Goal: Answer question/provide support: Share knowledge or assist other users

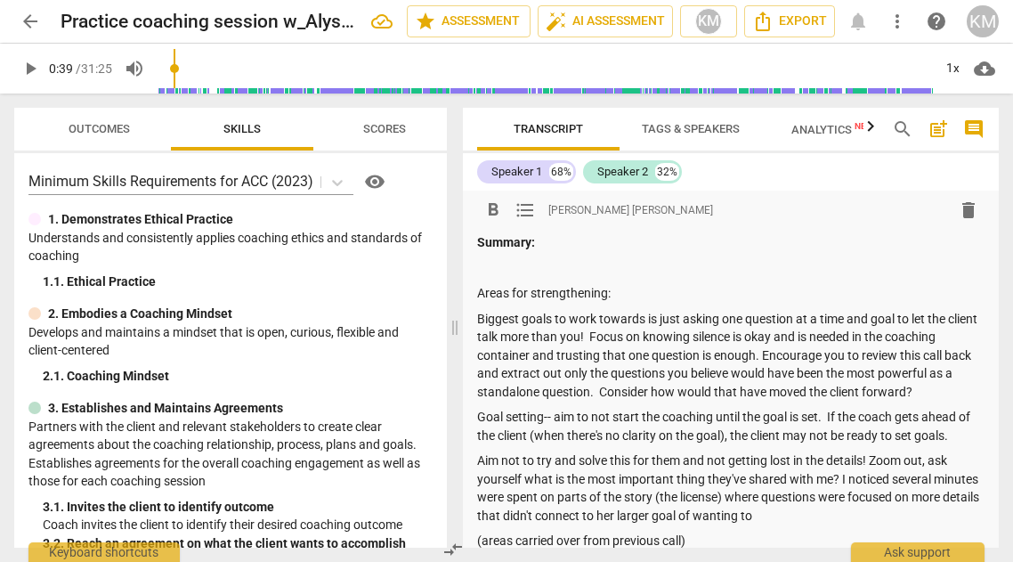
scroll to position [142, 0]
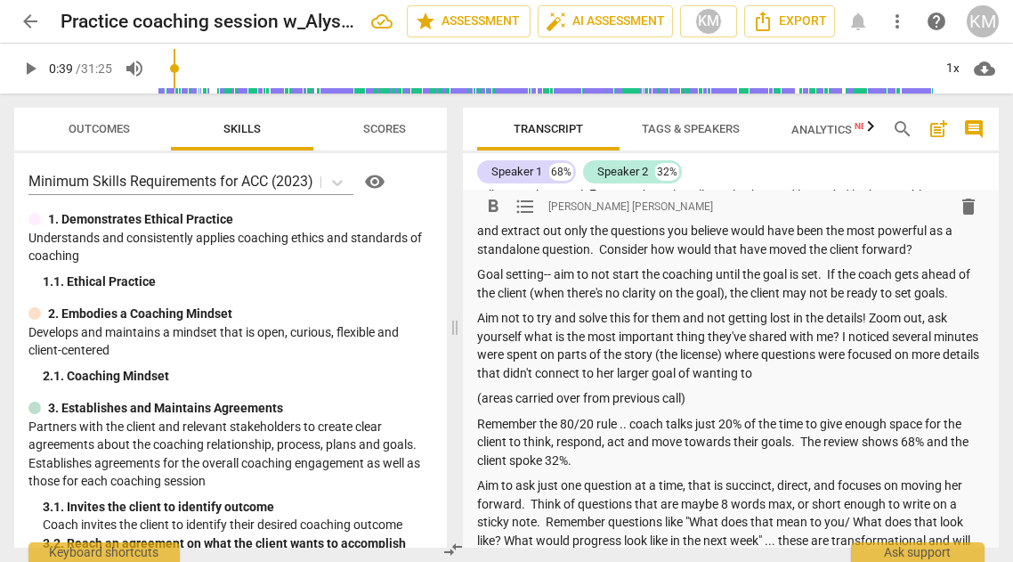
click at [864, 318] on p "Aim not to try and solve this for them and not getting lost in the details! Zoo…" at bounding box center [731, 345] width 508 height 73
click at [825, 369] on p "Aim not to try and solve this for them and not getting lost in the details. Zoo…" at bounding box center [731, 345] width 508 height 73
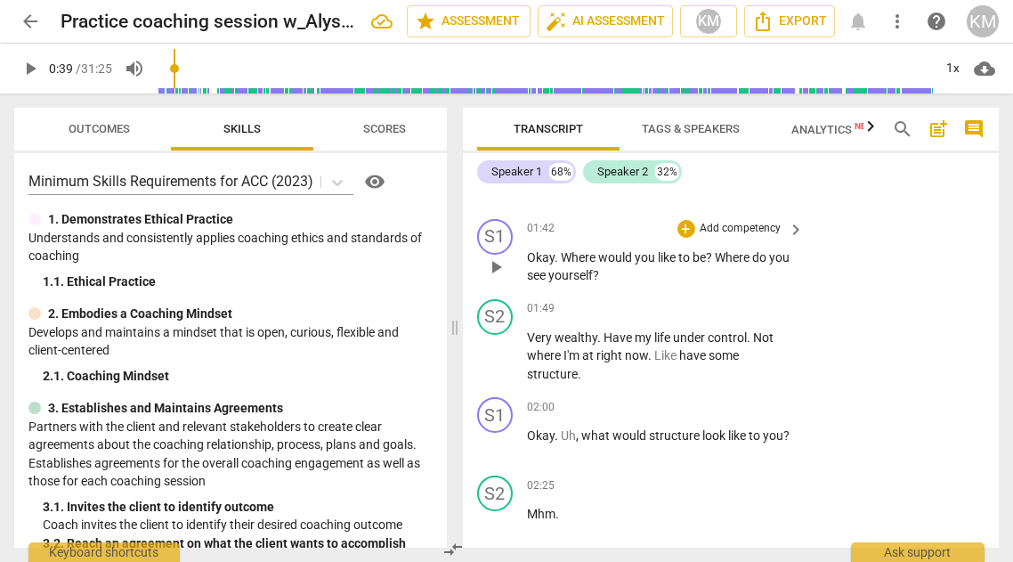
scroll to position [1923, 0]
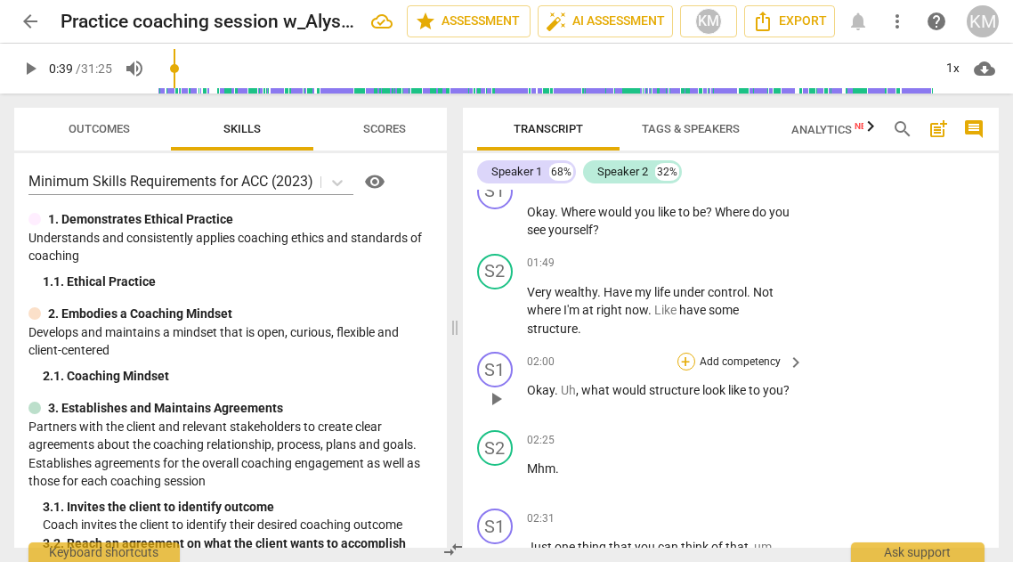
click at [678, 354] on div "+" at bounding box center [687, 362] width 18 height 18
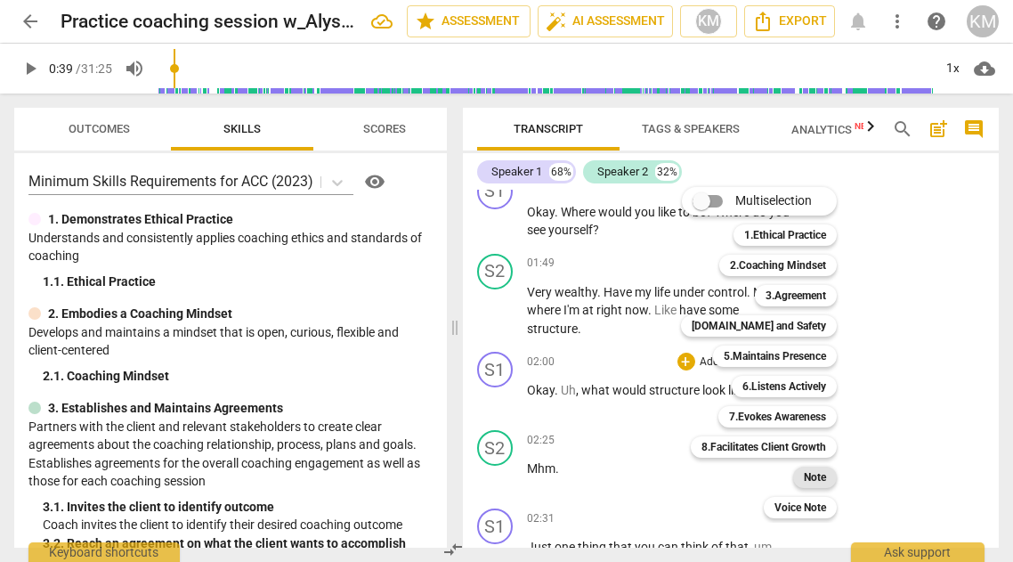
click at [810, 482] on b "Note" at bounding box center [815, 477] width 22 height 21
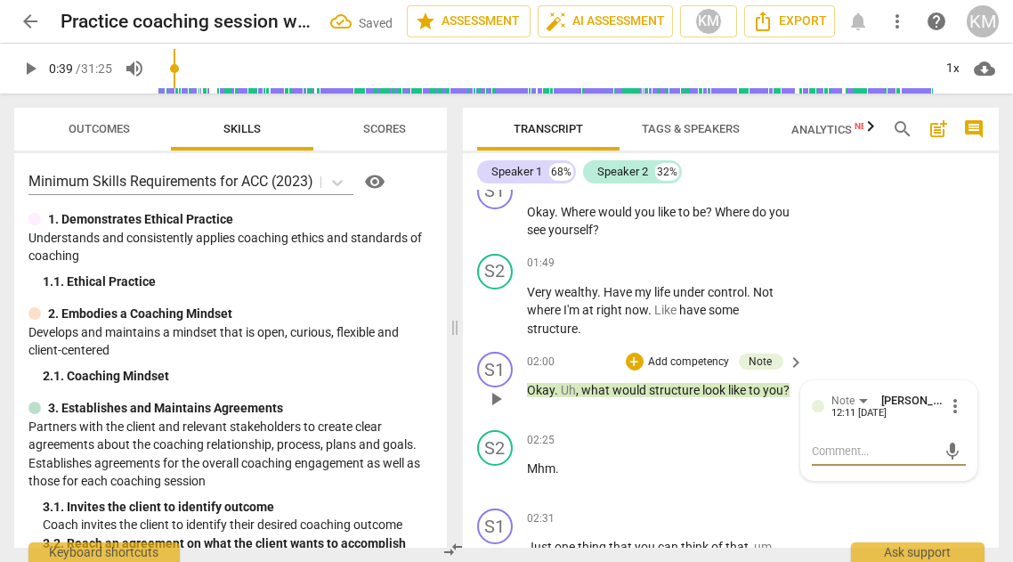
type textarea "G"
type textarea "Go"
type textarea "Goo"
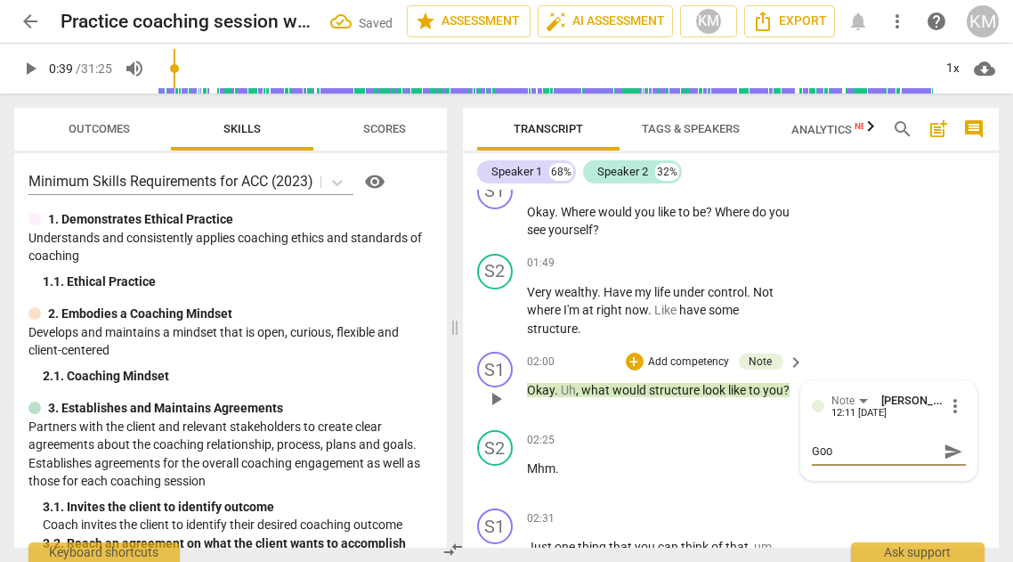
type textarea "Good"
type textarea "Good,"
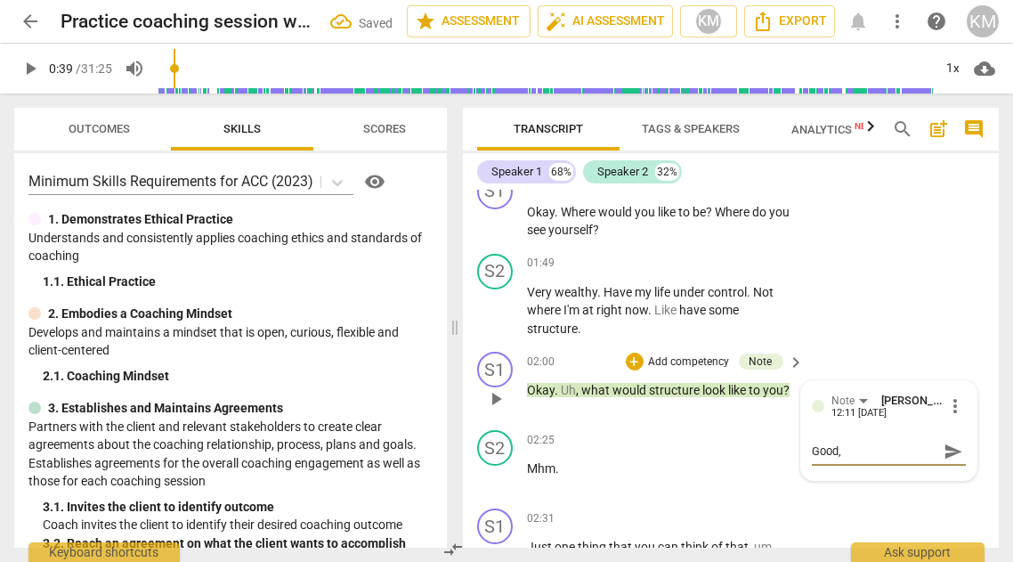
type textarea "Good,"
type textarea "Good, a"
type textarea "Good, as"
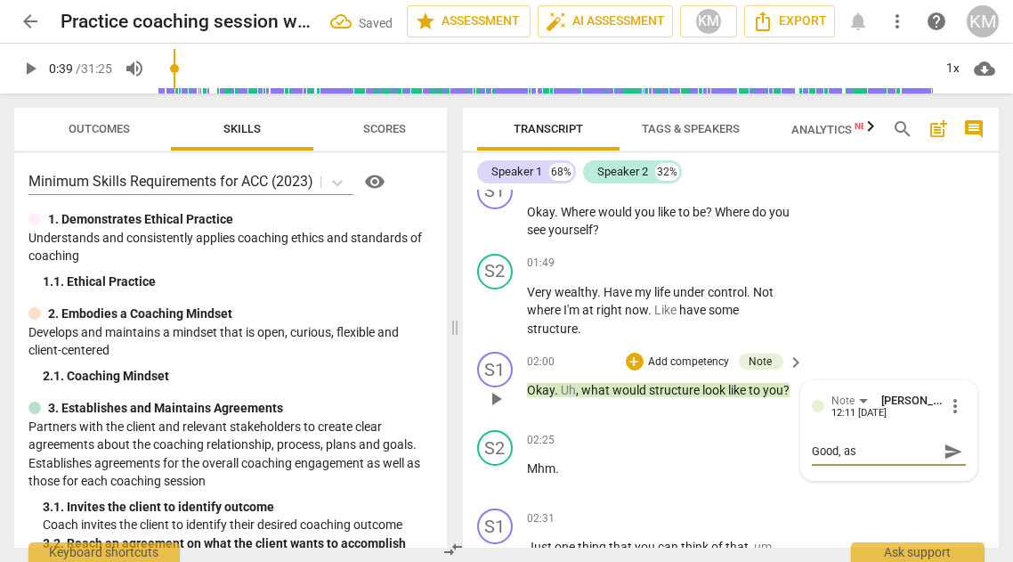
type textarea "Good, ask"
type textarea "Good, aski"
type textarea "Good, askin"
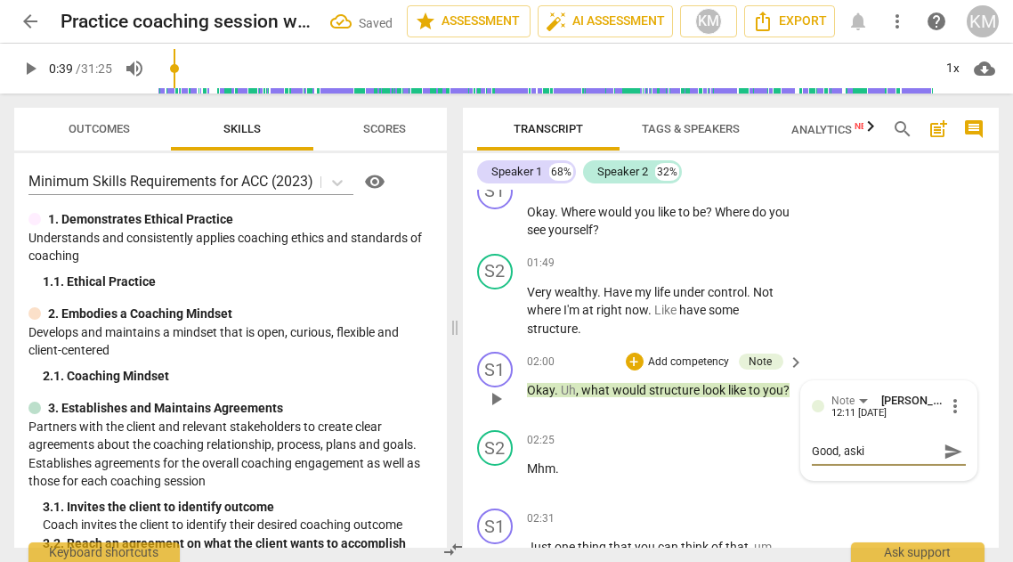
type textarea "Good, askin"
type textarea "Good, asking"
type textarea "Good, asking w"
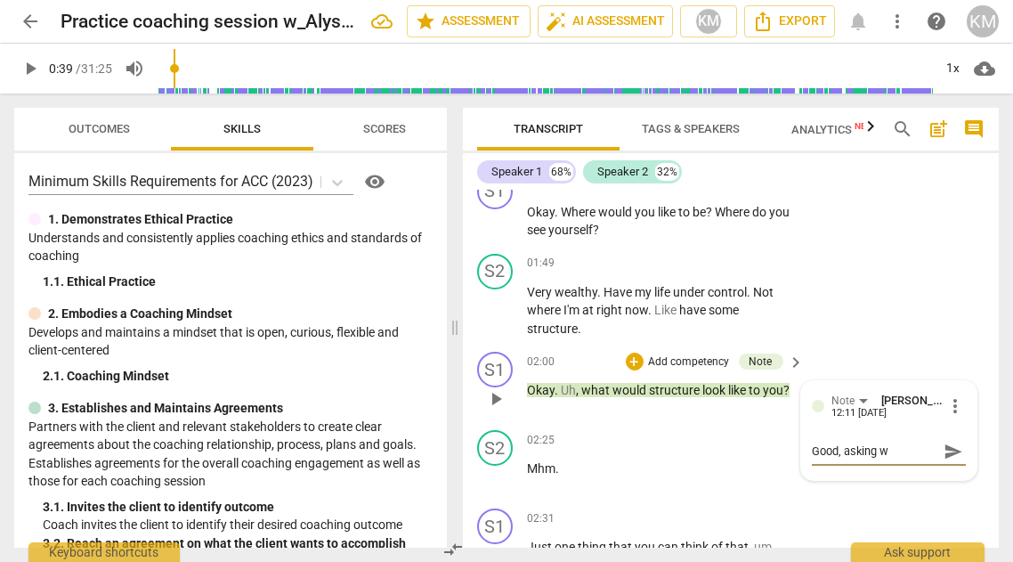
type textarea "Good, asking"
type textarea "Good, asking m"
type textarea "Good, asking me"
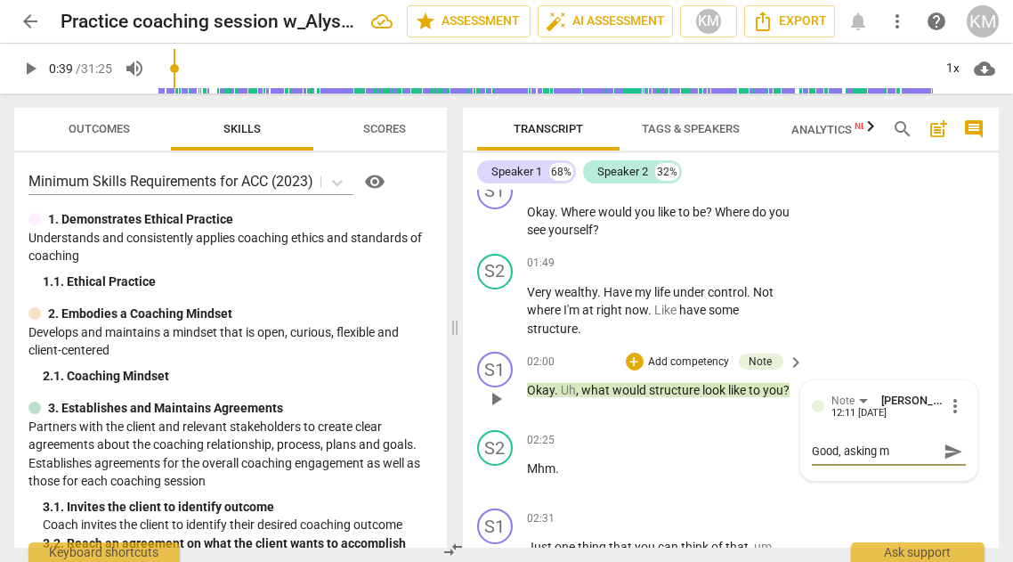
type textarea "Good, asking me"
type textarea "Good, asking mea"
type textarea "Good, asking mean"
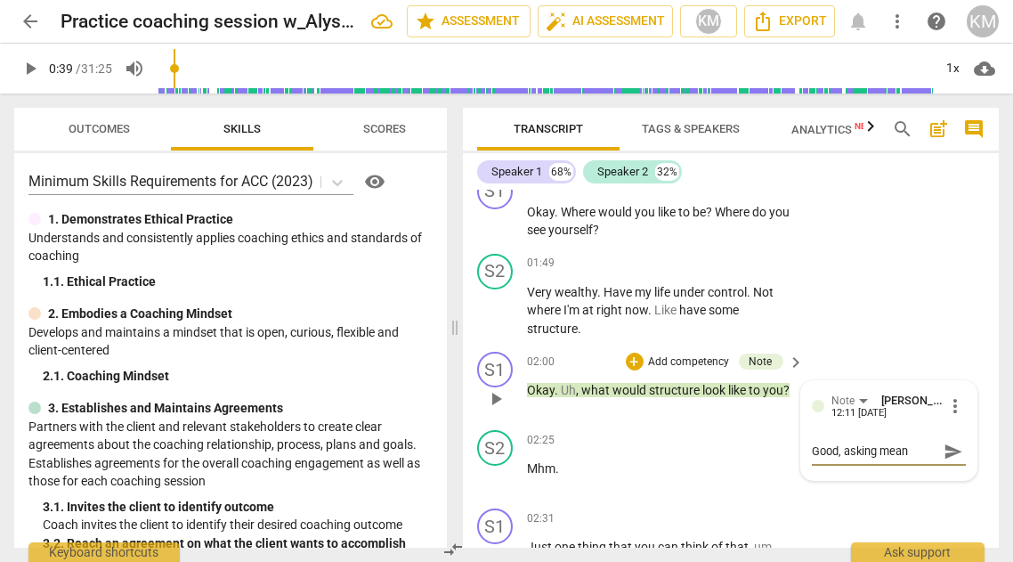
type textarea "Good, asking meani"
type textarea "Good, asking meanin"
type textarea "Good, asking meaning"
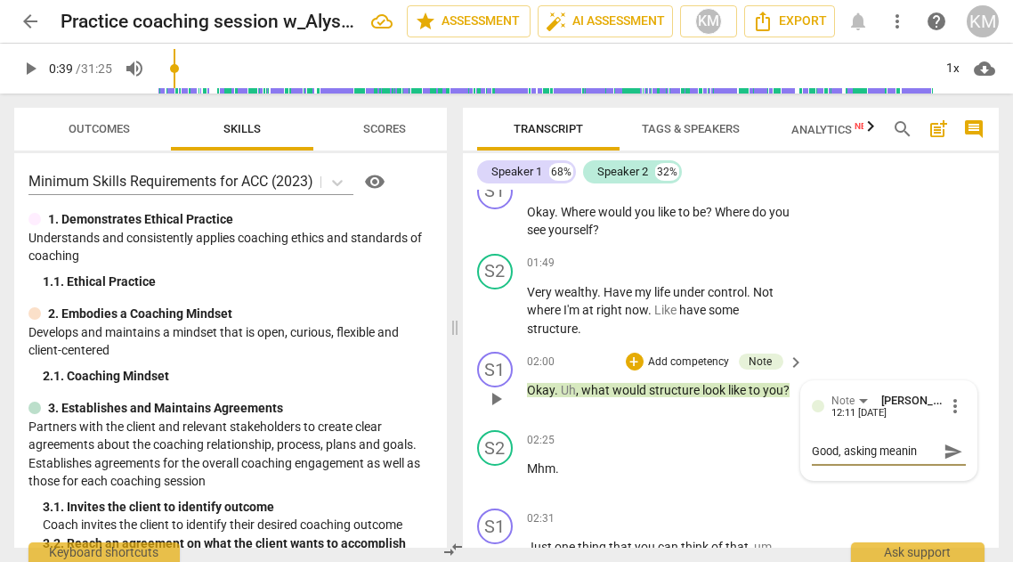
type textarea "Good, asking meaning"
type textarea "Good, asking meaning a"
type textarea "Good, asking meaning an"
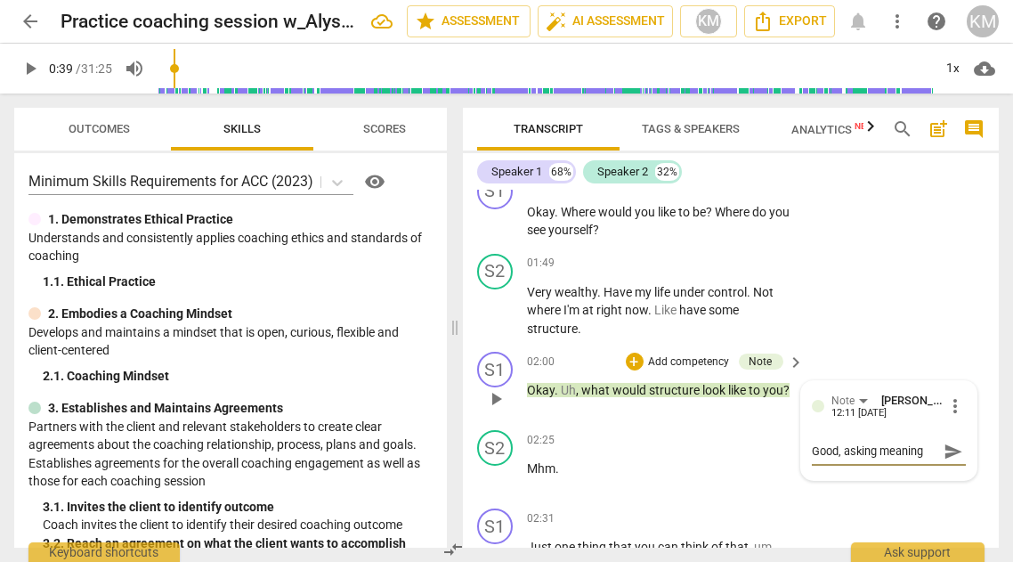
scroll to position [14, 0]
type textarea "Good, asking meaning and"
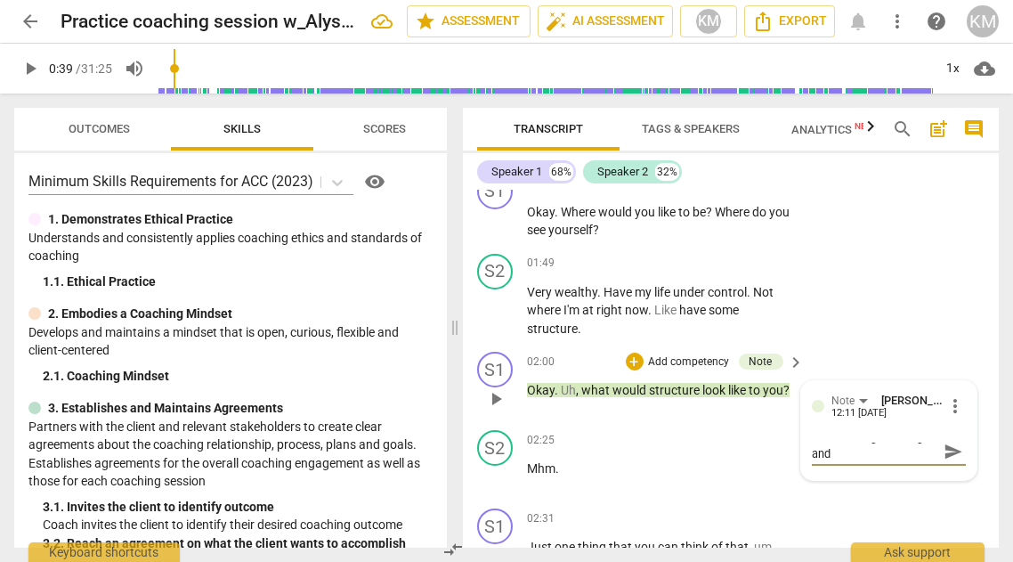
type textarea "Good, asking meaning and h"
type textarea "Good, asking meaning and he"
type textarea "Good, asking meaning and hel"
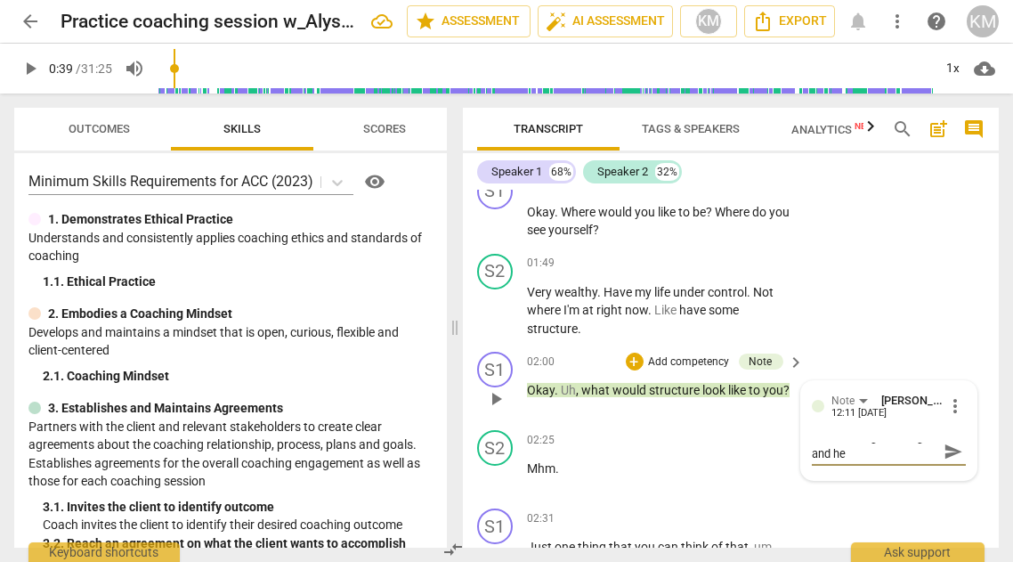
type textarea "Good, asking meaning and hel"
type textarea "Good, asking meaning and help"
type textarea "Good, asking meaning and helpi"
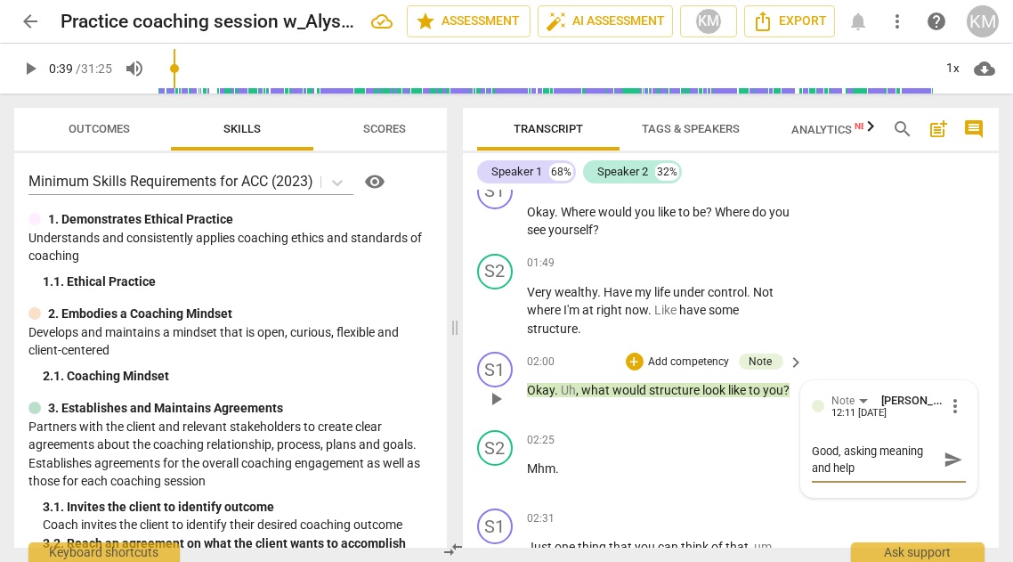
type textarea "Good, asking meaning and helpi"
type textarea "Good, asking meaning and helpin"
type textarea "Good, asking meaning and helping"
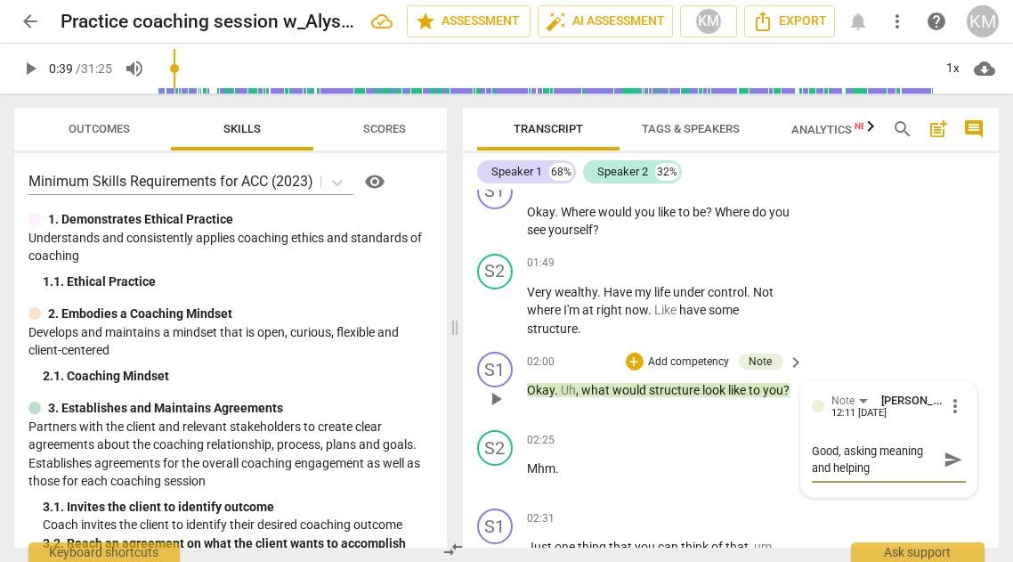
type textarea "Good, asking meaning and helping"
type textarea "Good, asking meaning and helping h"
type textarea "Good, asking meaning and helping he"
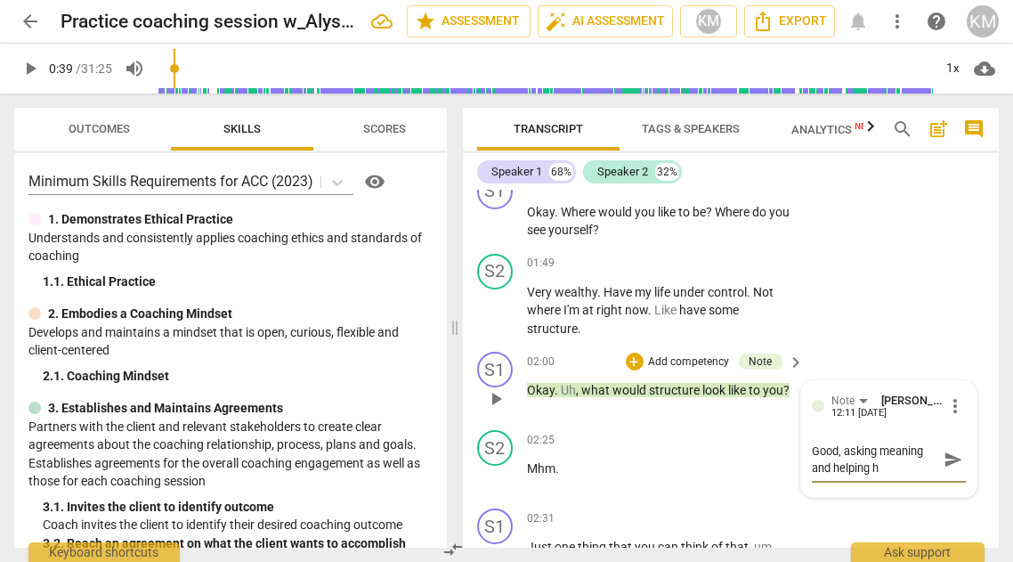
type textarea "Good, asking meaning and helping he"
type textarea "Good, asking meaning and helping her"
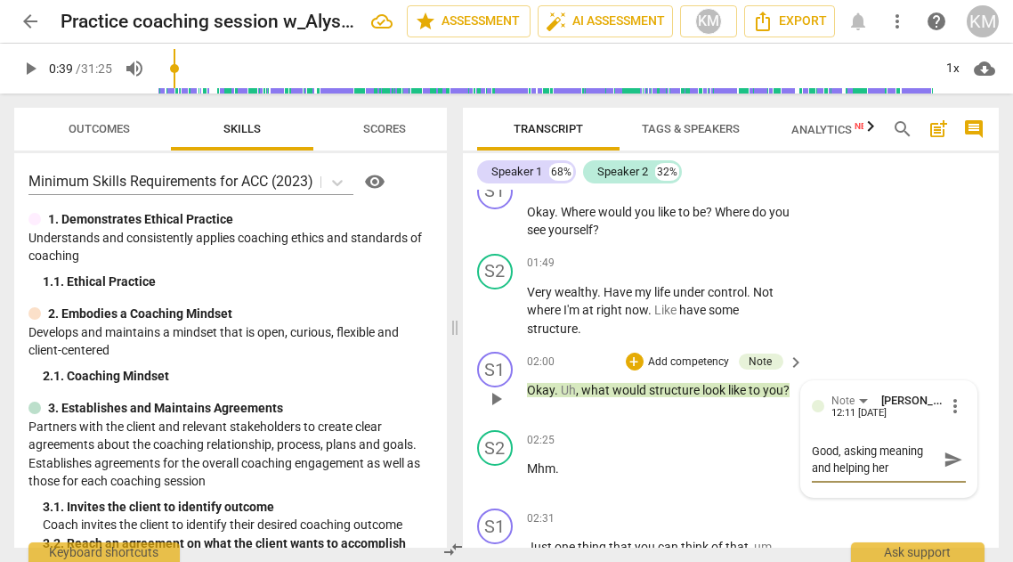
type textarea "Good, asking meaning and helping her i"
type textarea "Good, asking meaning and helping her id"
type textarea "Good, asking meaning and helping her ide"
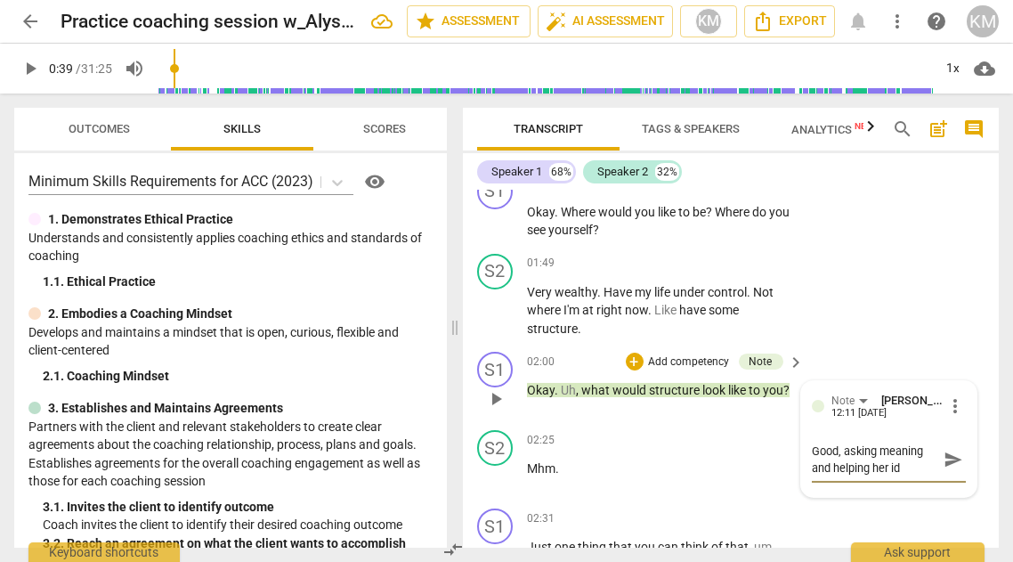
type textarea "Good, asking meaning and helping her ide"
type textarea "Good, asking meaning and helping her iden"
type textarea "Good, asking meaning and helping her ident"
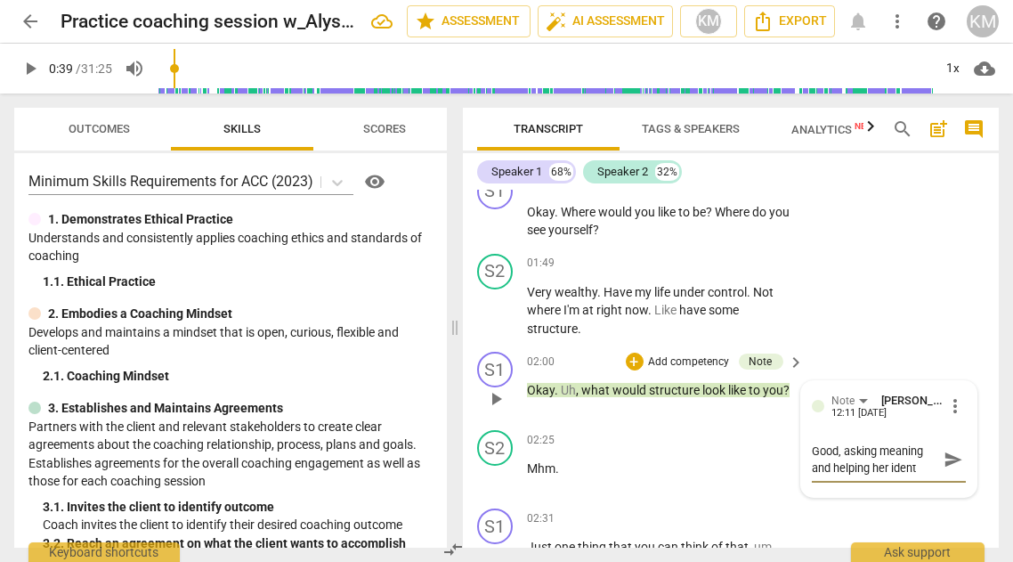
type textarea "Good, asking meaning and helping her identi"
type textarea "Good, asking meaning and helping her identif"
type textarea "Good, asking meaning and helping her identify"
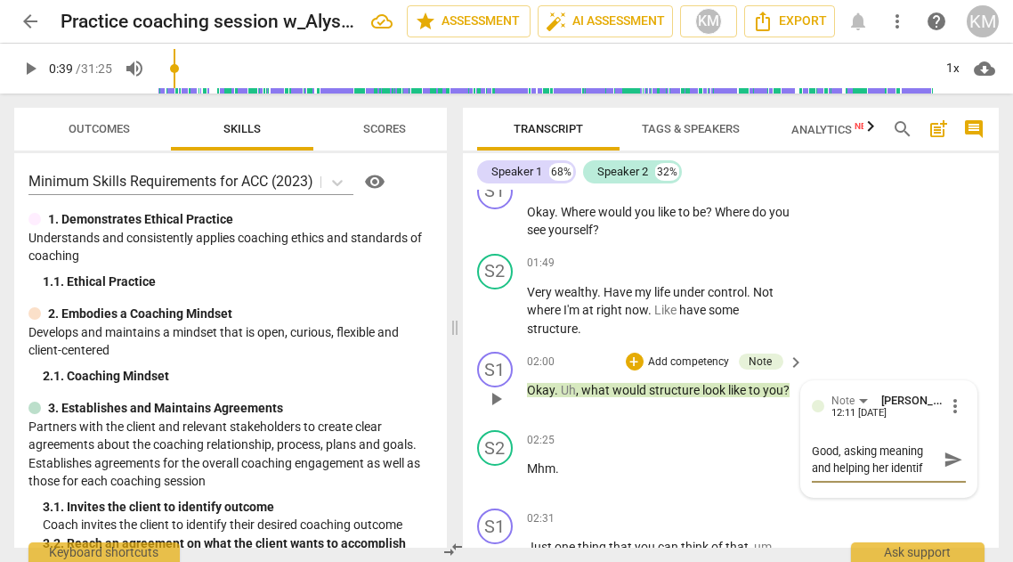
type textarea "Good, asking meaning and helping her identify"
type textarea "Good, asking meaning and helping her identify w"
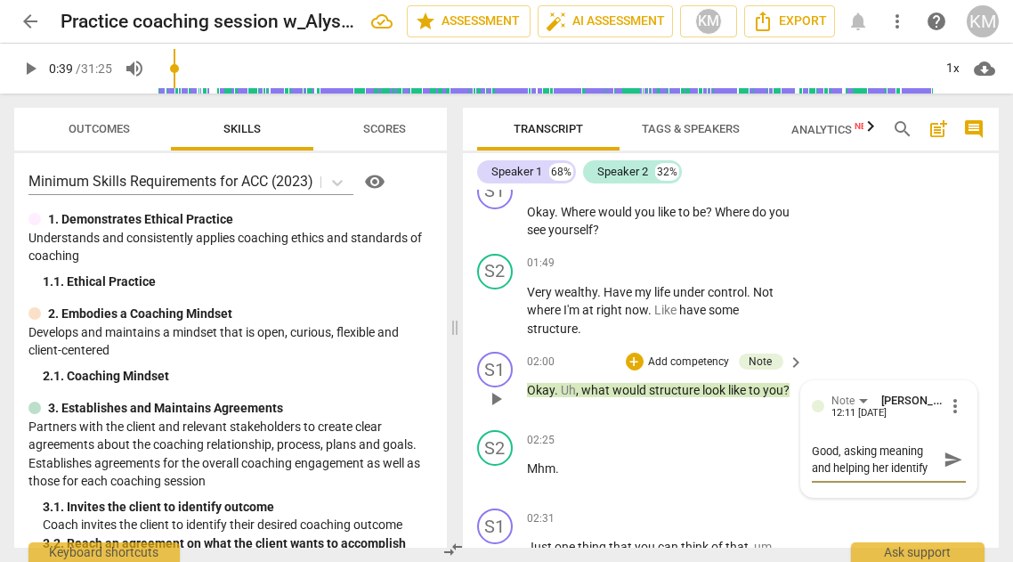
scroll to position [14, 0]
type textarea "Good, asking meaning and helping her identify wh"
type textarea "Good, asking meaning and helping her identify wha"
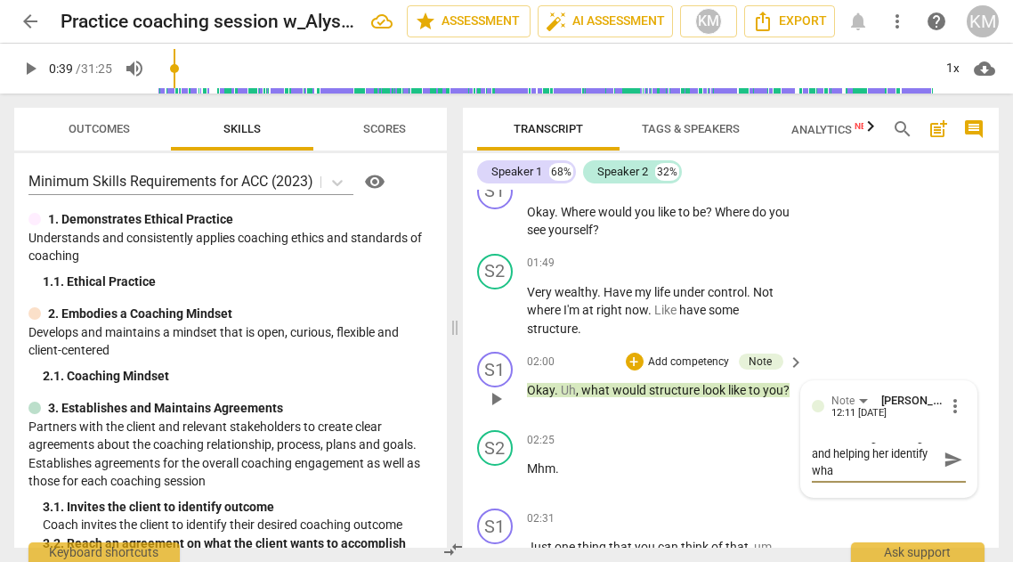
type textarea "Good, asking meaning and helping her identify what"
type textarea "Good, asking meaning and helping her identify what i"
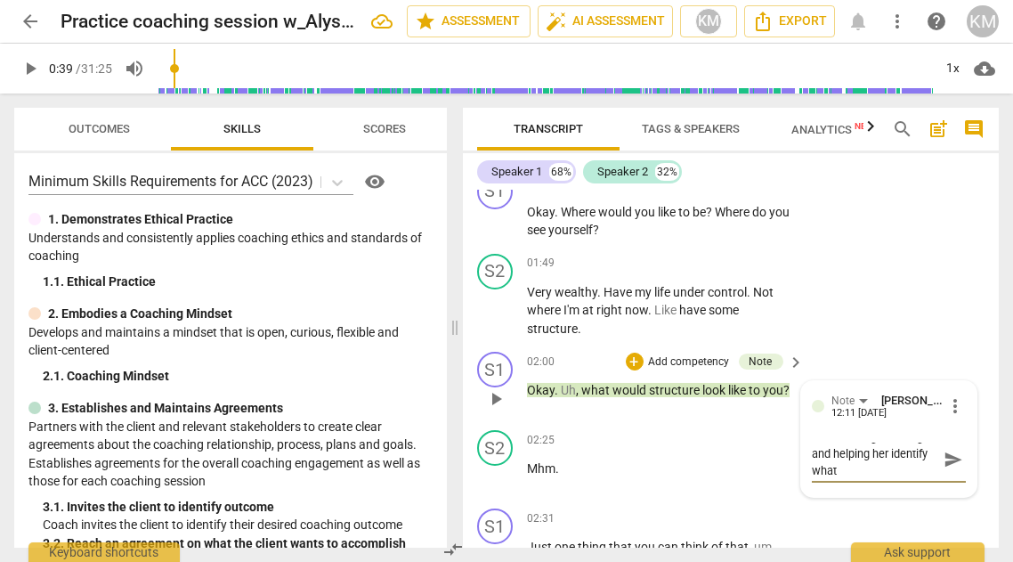
type textarea "Good, asking meaning and helping her identify what i"
type textarea "Good, asking meaning and helping her identify what it"
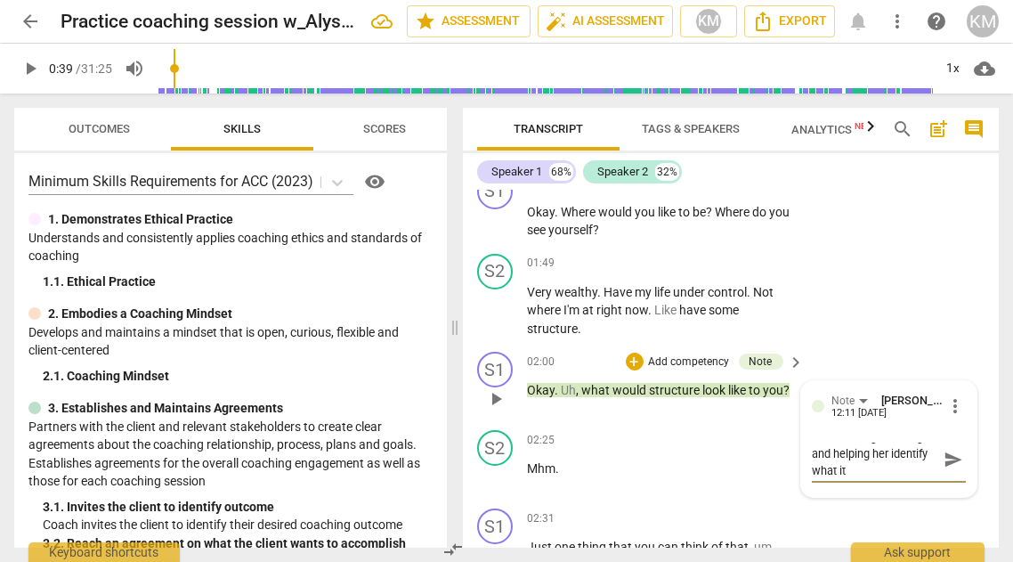
type textarea "Good, asking meaning and helping her identify what it m"
type textarea "Good, asking meaning and helping her identify what it me"
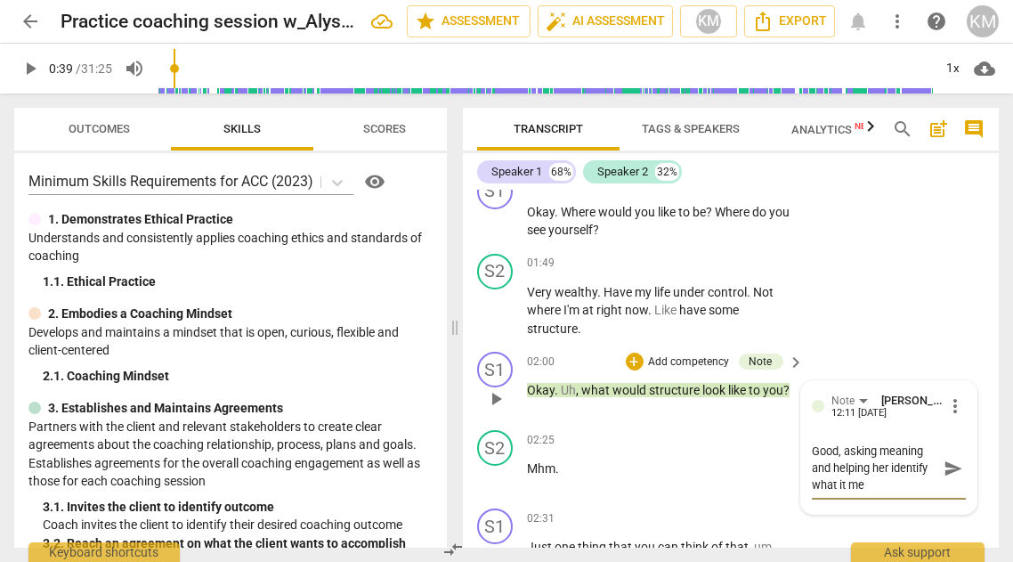
type textarea "Good, asking meaning and helping her identify what it mea"
type textarea "Good, asking meaning and helping her identify what it mean"
type textarea "Good, asking meaning and helping her identify what it means"
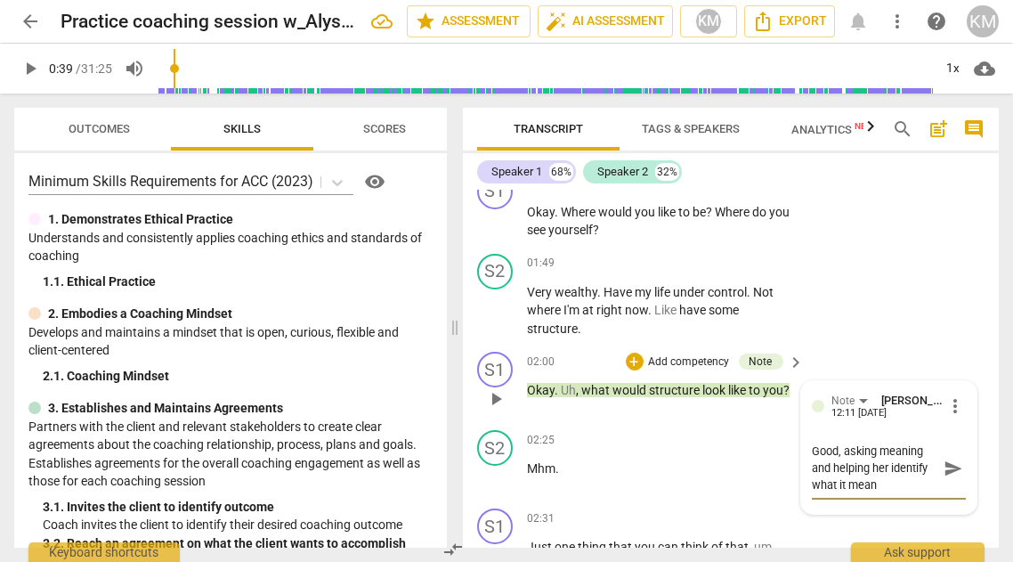
type textarea "Good, asking meaning and helping her identify what it means"
type textarea "Good, asking meaning and helping her identify what it means/"
type textarea "Good, asking meaning and helping her identify what it means/w"
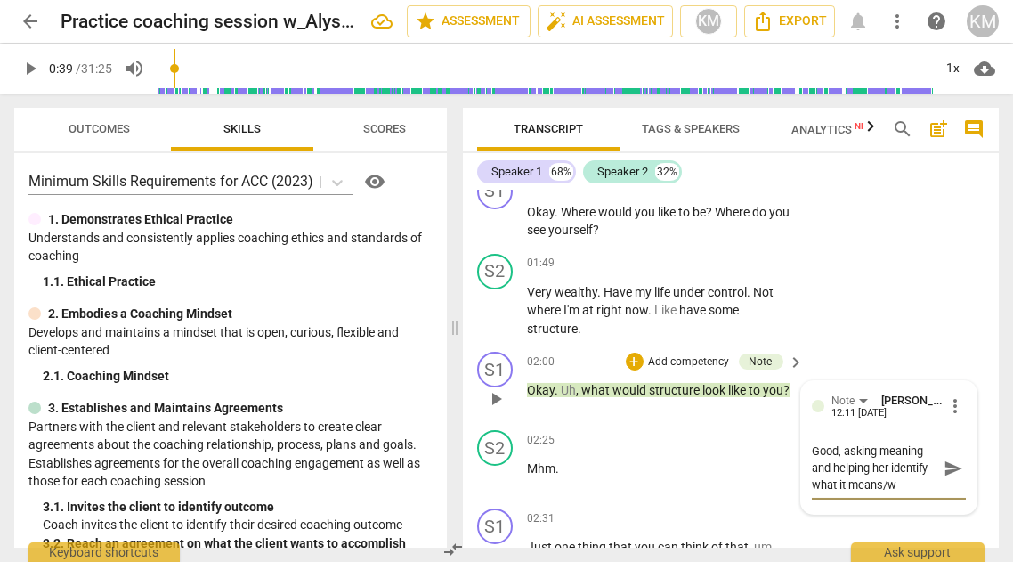
type textarea "Good, asking meaning and helping her identify what it means/wo"
type textarea "Good, asking meaning and helping her identify what it means/wou"
type textarea "Good, asking meaning and helping her identify what it means/woul"
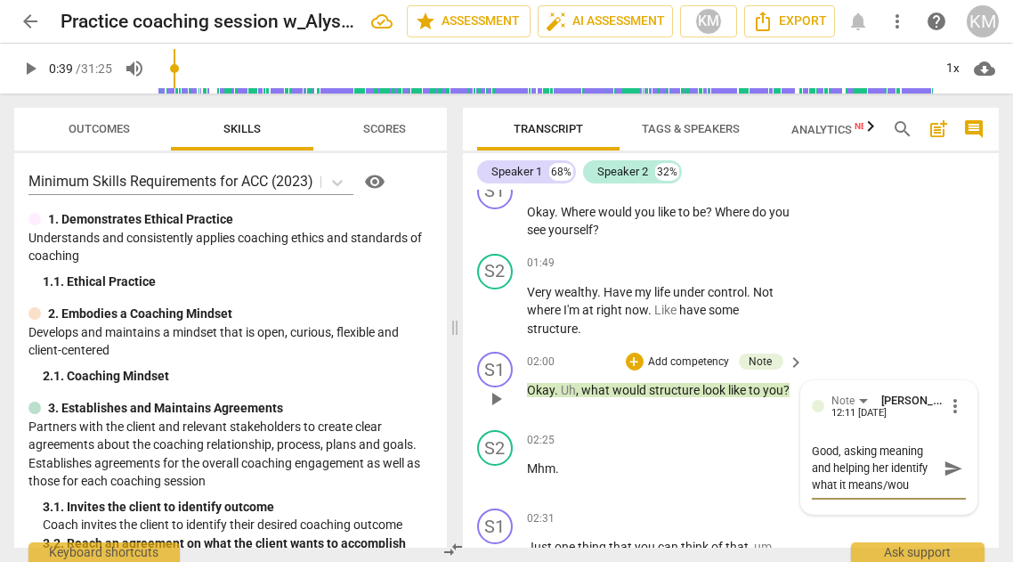
type textarea "Good, asking meaning and helping her identify what it means/woul"
type textarea "Good, asking meaning and helping her identify what it means/would"
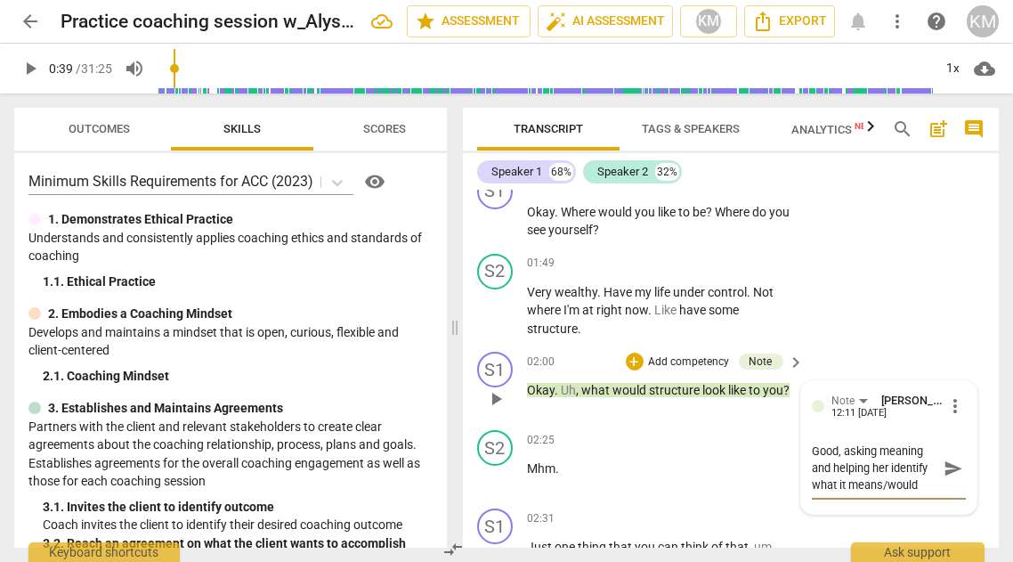
type textarea "Good, asking meaning and helping her identify what it means/would l"
type textarea "Good, asking meaning and helping her identify what it means/would lo"
type textarea "Good, asking meaning and helping her identify what it means/would loo"
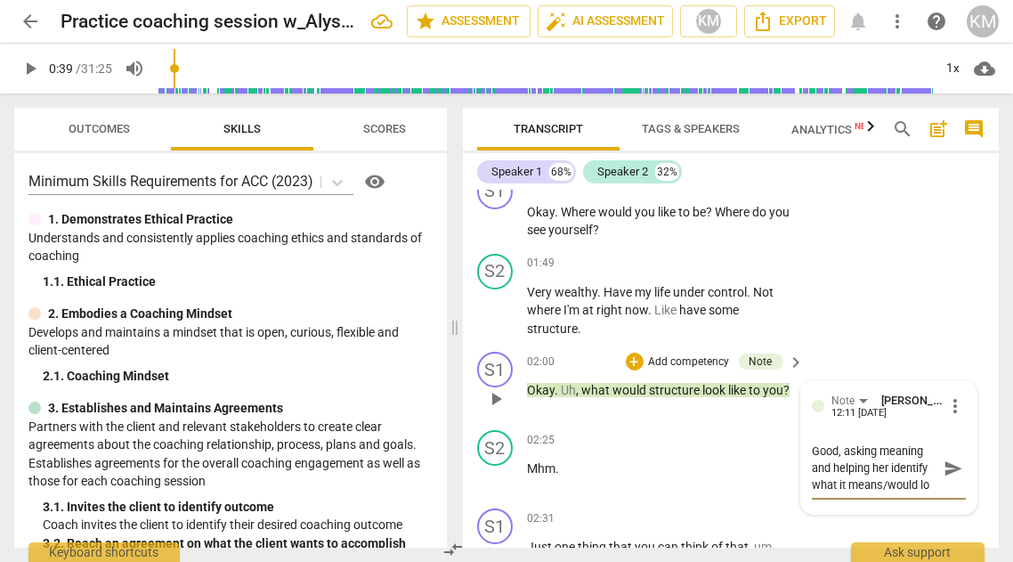
type textarea "Good, asking meaning and helping her identify what it means/would loo"
type textarea "Good, asking meaning and helping her identify what it means/would look"
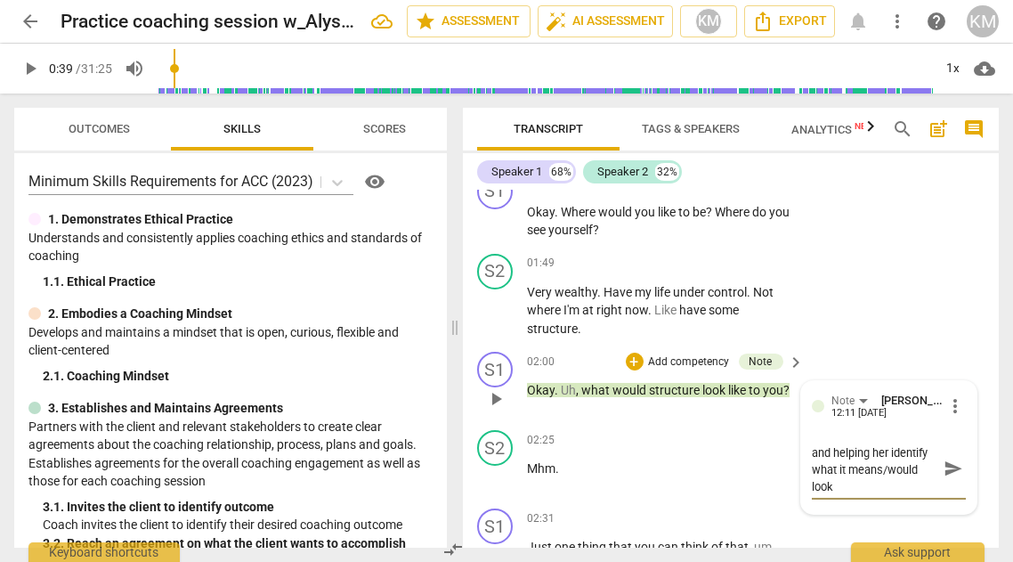
type textarea "Good, asking meaning and helping her identify what it means/would look"
type textarea "Good, asking meaning and helping her identify what it means/would look l"
type textarea "Good, asking meaning and helping her identify what it means/would look li"
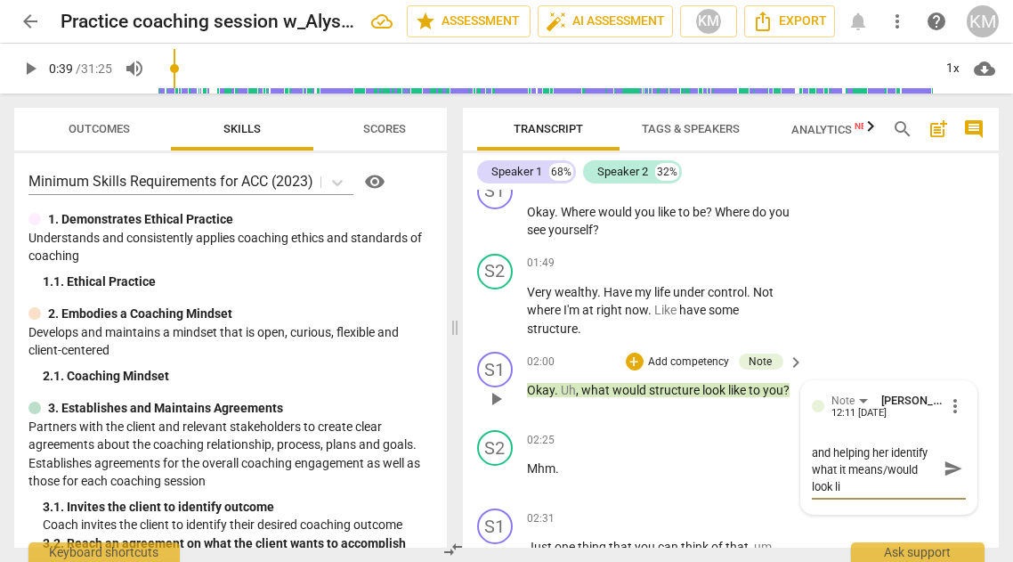
type textarea "Good, asking meaning and helping her identify what it means/would look lik"
type textarea "Good, asking meaning and helping her identify what it means/would look like"
click at [944, 459] on span "send" at bounding box center [954, 469] width 20 height 20
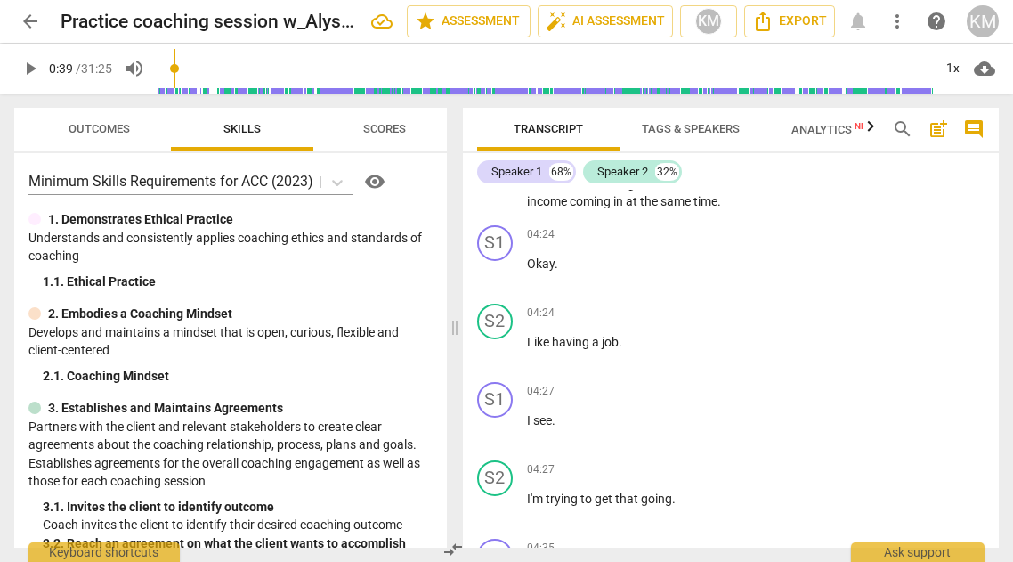
scroll to position [3276, 0]
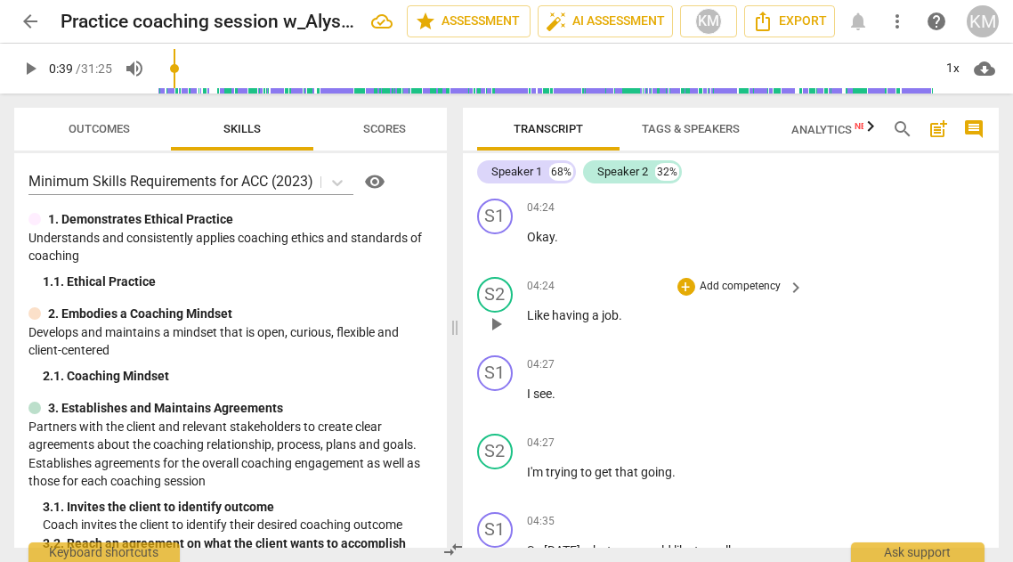
click at [495, 313] on span "play_arrow" at bounding box center [495, 323] width 21 height 21
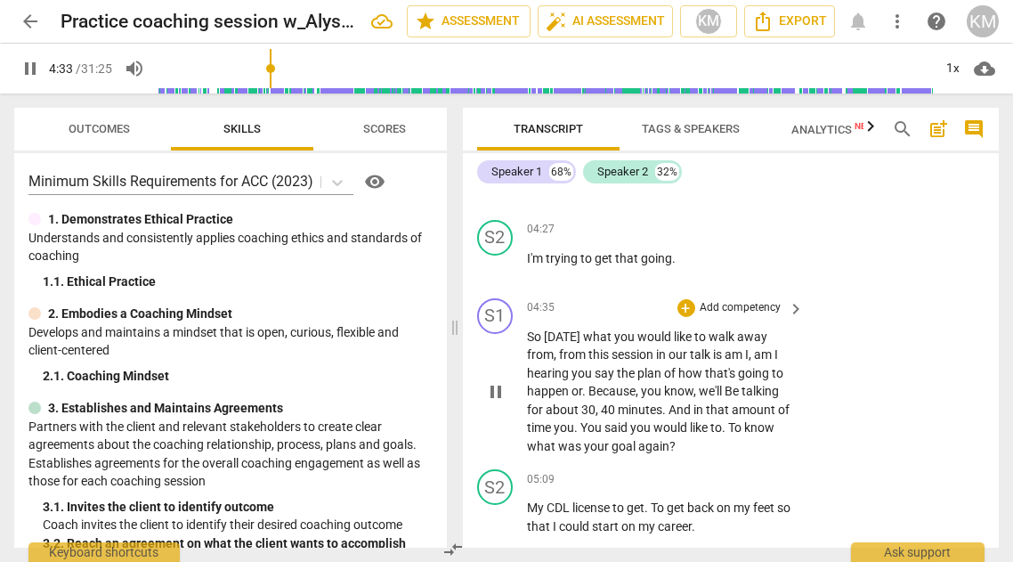
click at [503, 381] on span "pause" at bounding box center [495, 391] width 21 height 21
type input "274"
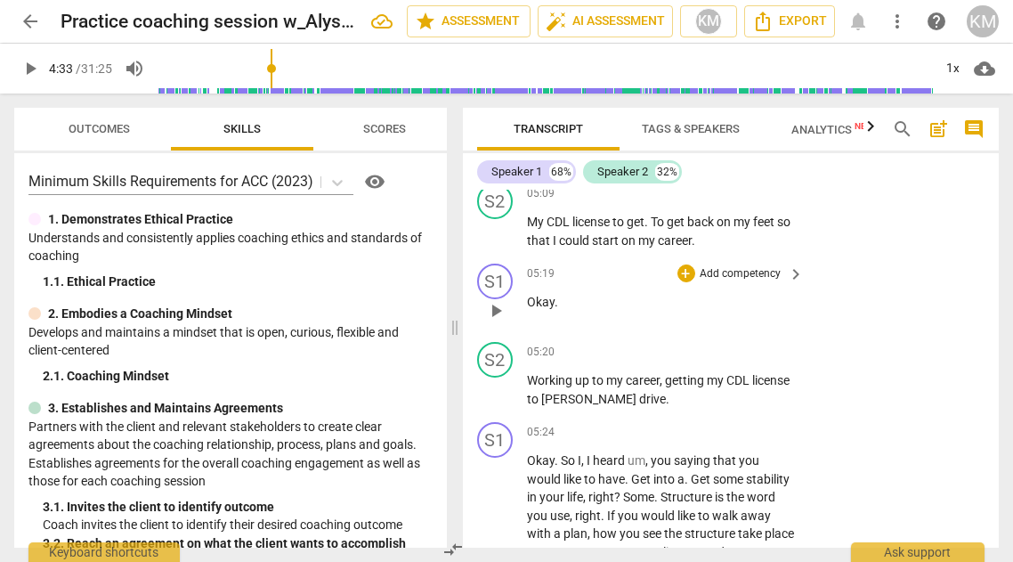
scroll to position [3847, 0]
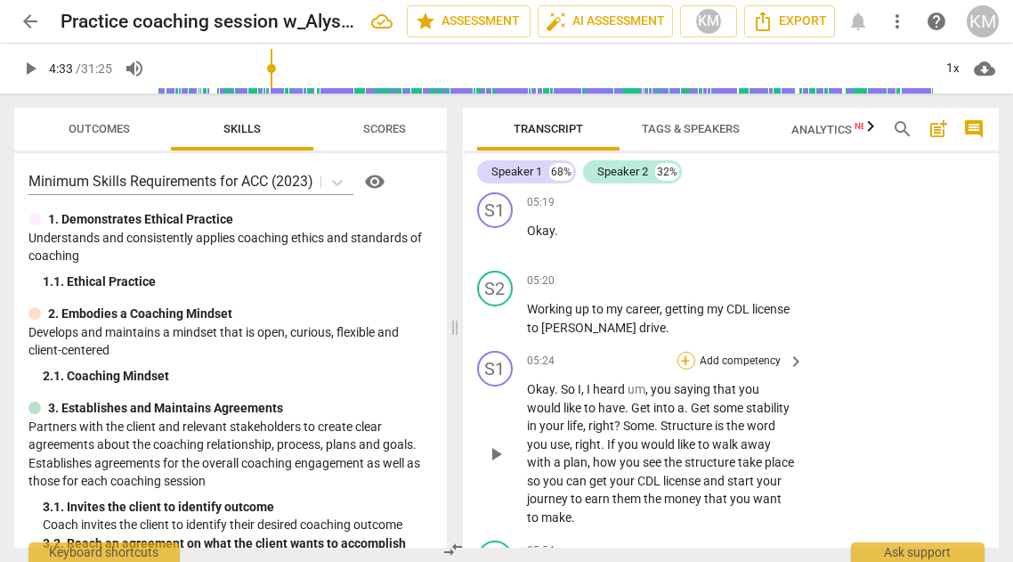
click at [682, 352] on div "+" at bounding box center [687, 361] width 18 height 18
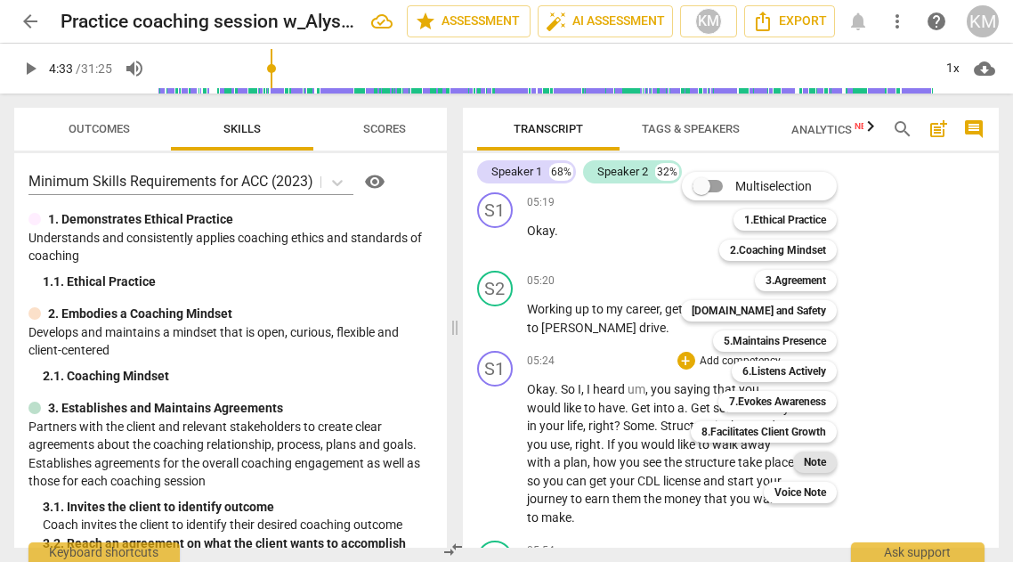
click at [828, 470] on div "Note" at bounding box center [815, 461] width 44 height 21
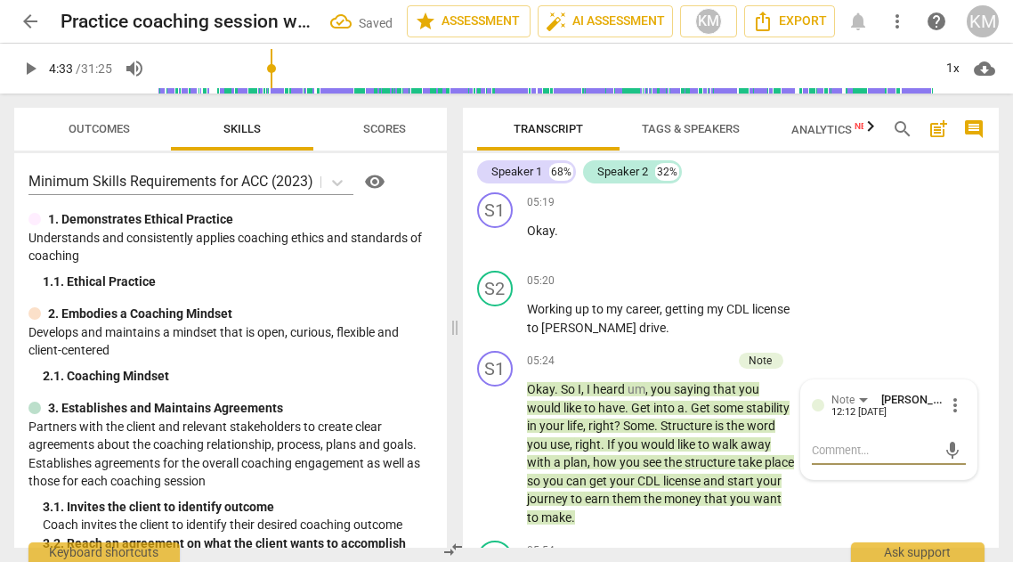
type textarea "G"
type textarea "Gr"
type textarea "Gre"
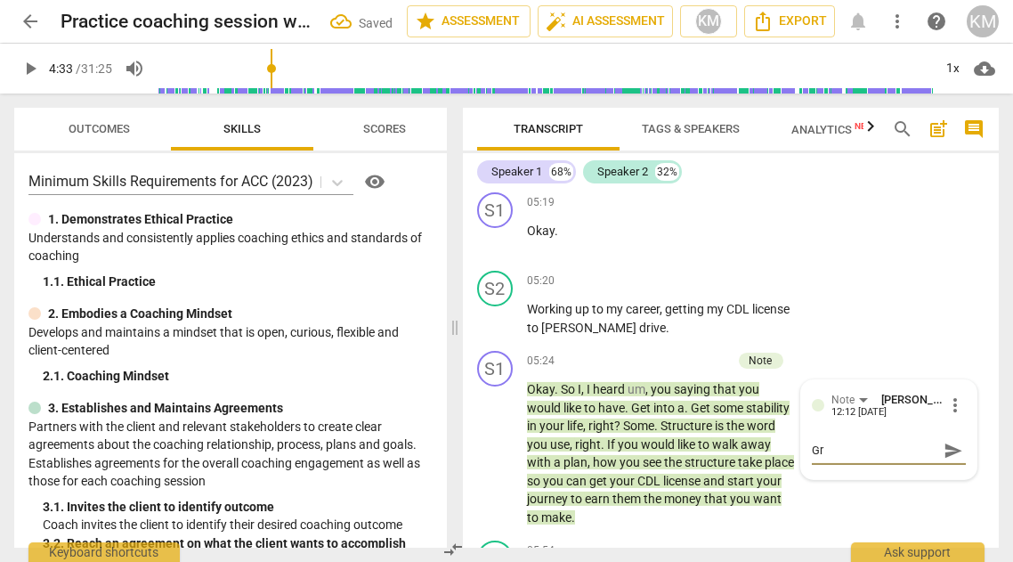
type textarea "Gre"
type textarea "Grea"
type textarea "Great"
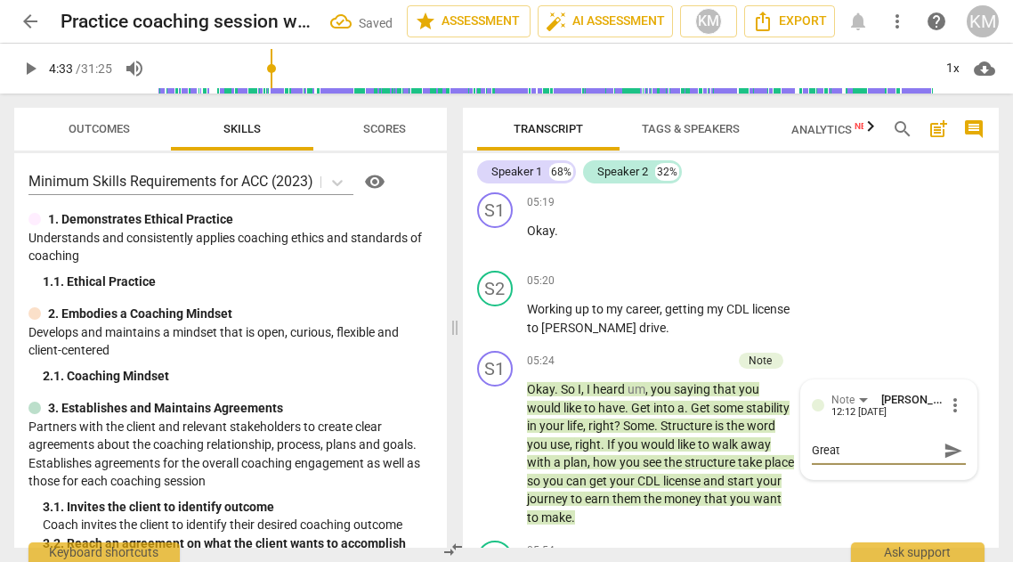
type textarea "Great"
type textarea "Great s"
type textarea "Great su"
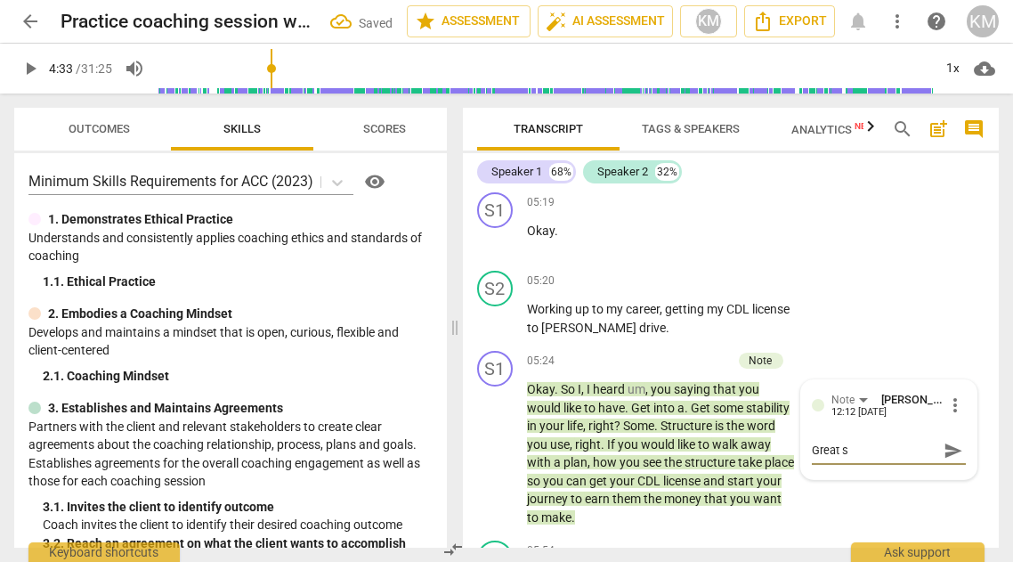
type textarea "Great su"
type textarea "Great sum"
type textarea "Great summ"
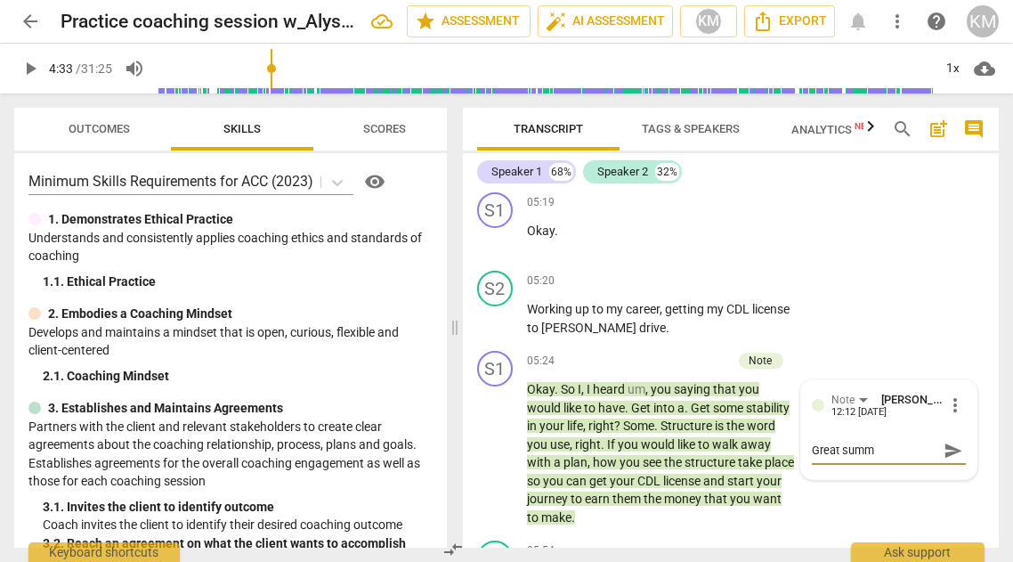
type textarea "Great summa"
type textarea "Great [PERSON_NAME]"
type textarea "Great summary"
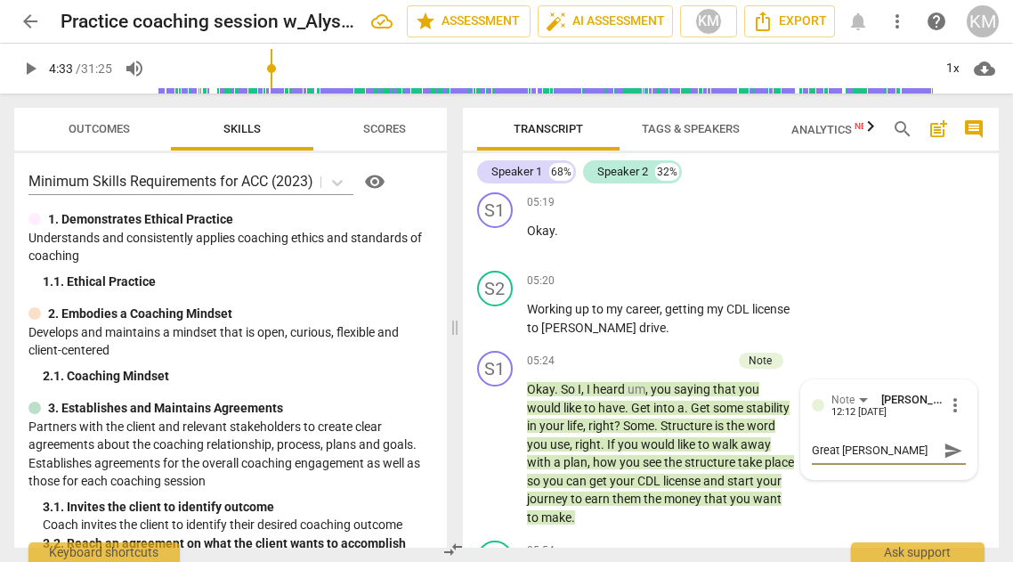
type textarea "Great summary"
type textarea "Great summary,"
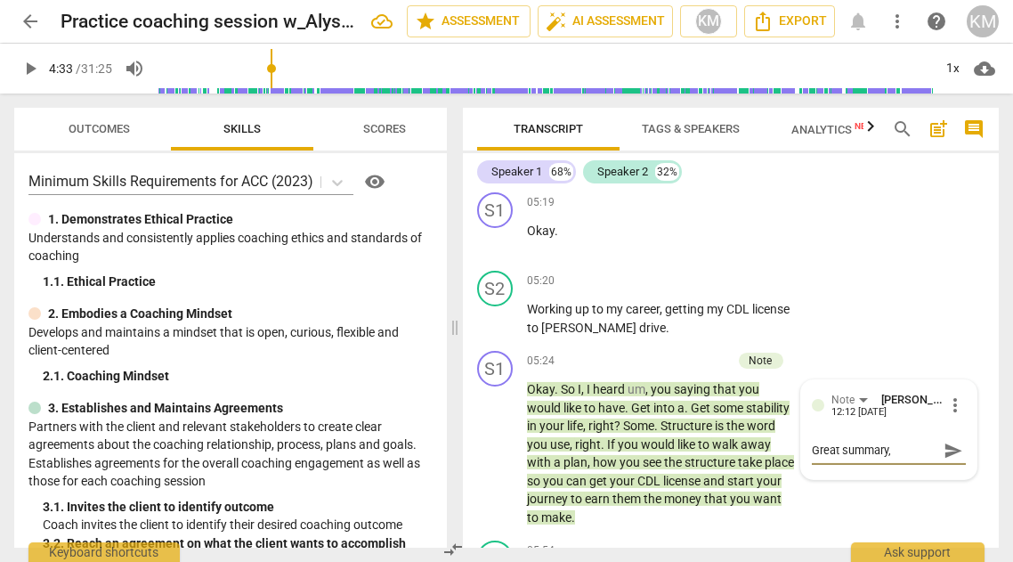
type textarea "Great summary, r"
type textarea "Great summary, re"
type textarea "Great summary, rem"
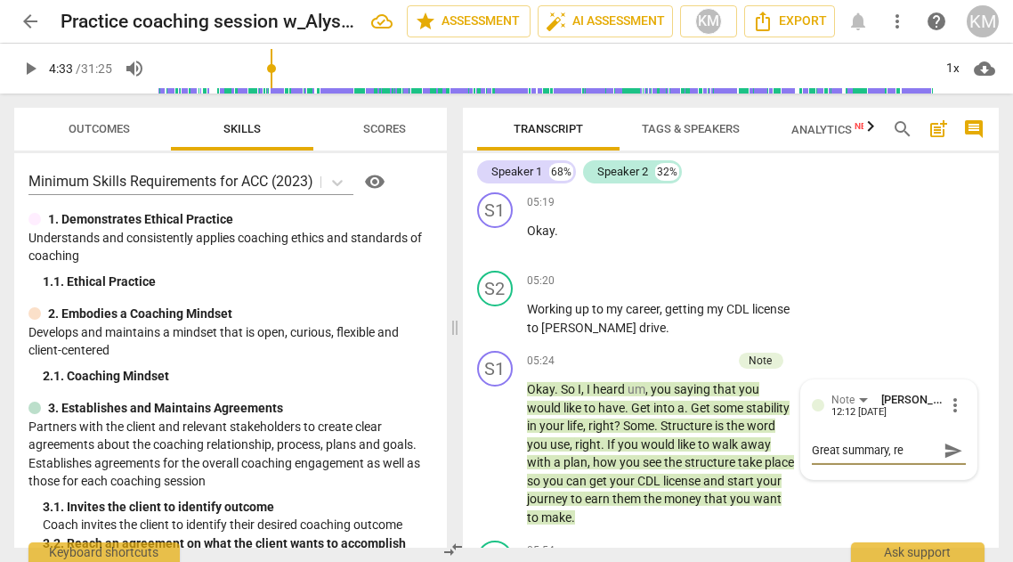
type textarea "Great summary, rem"
type textarea "Great summary, reme"
type textarea "Great summary, remem"
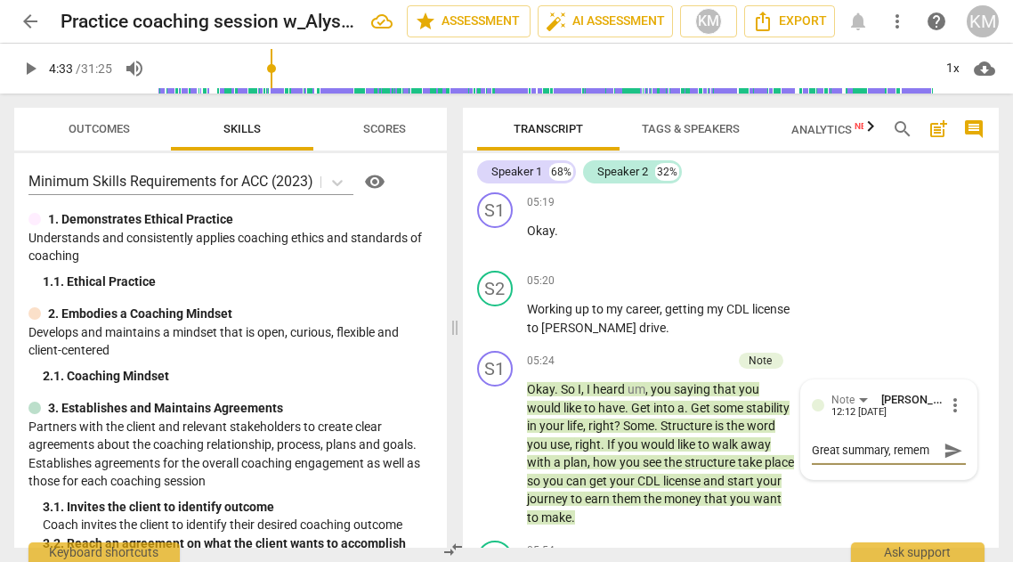
type textarea "Great summary, rememb"
type textarea "Great summary, remembe"
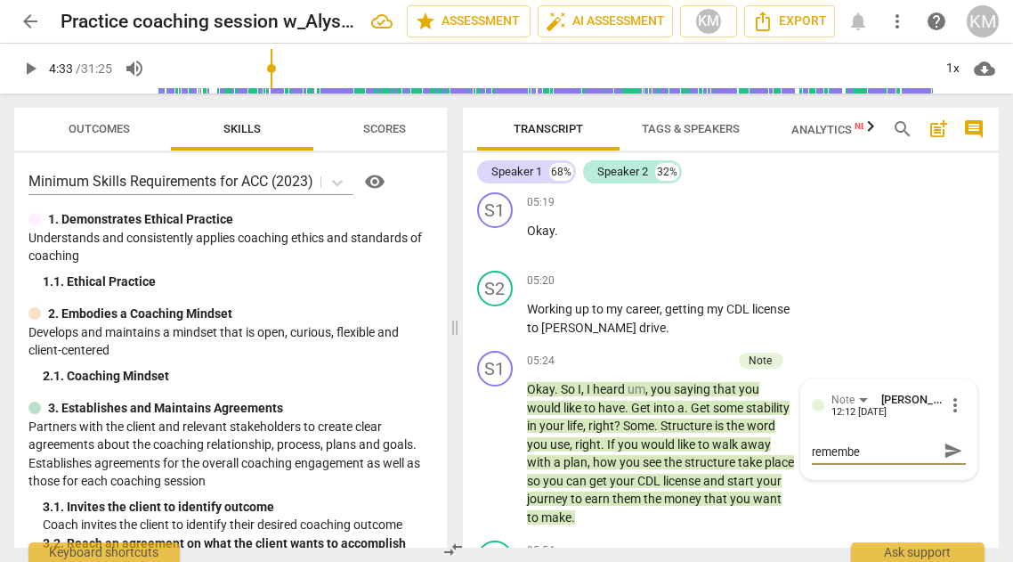
type textarea "Great summary, remember"
type textarea "Great summary, rememberi"
click at [944, 449] on span "send" at bounding box center [954, 459] width 20 height 20
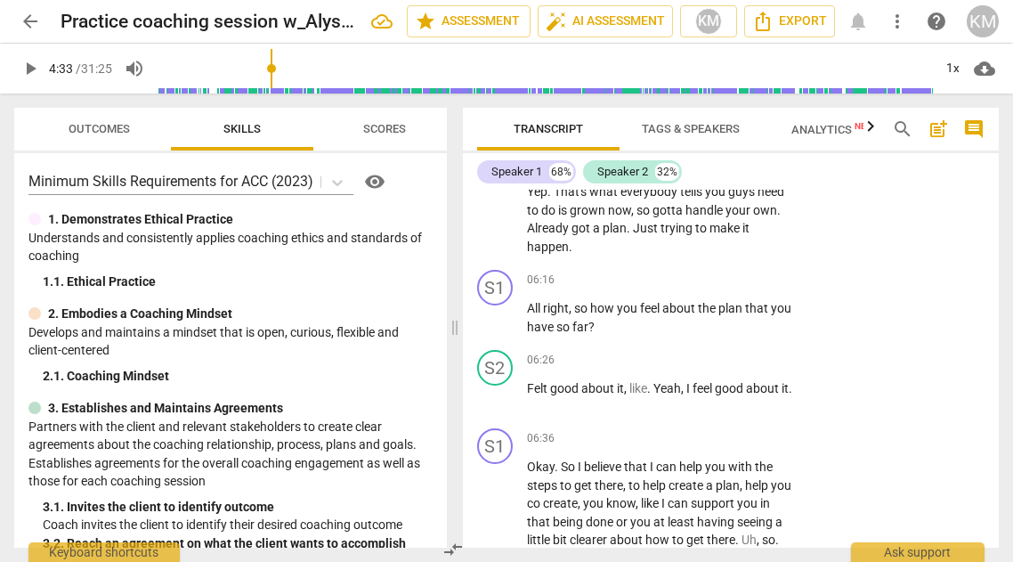
scroll to position [4417, 0]
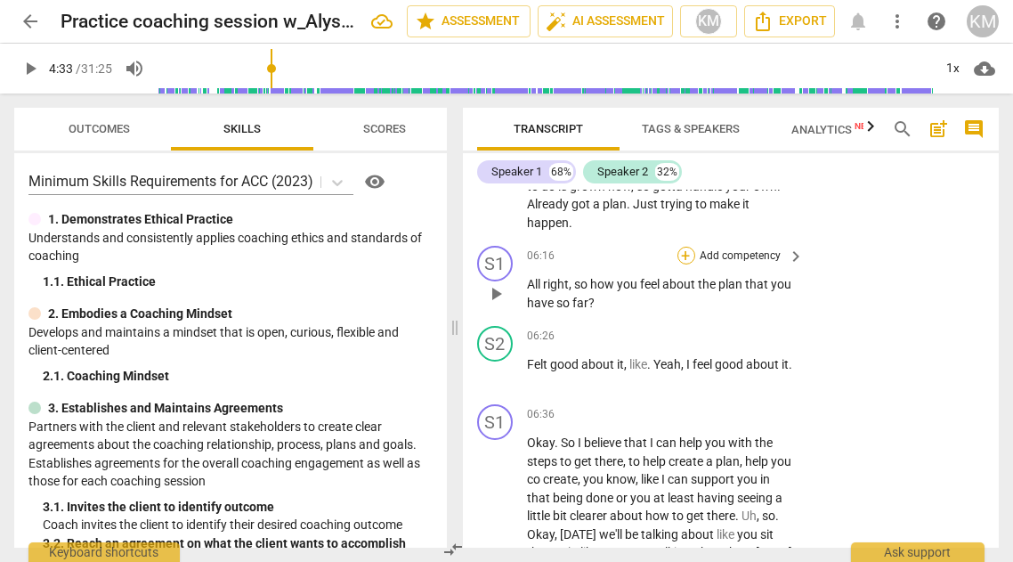
click at [685, 247] on div "+" at bounding box center [687, 256] width 18 height 18
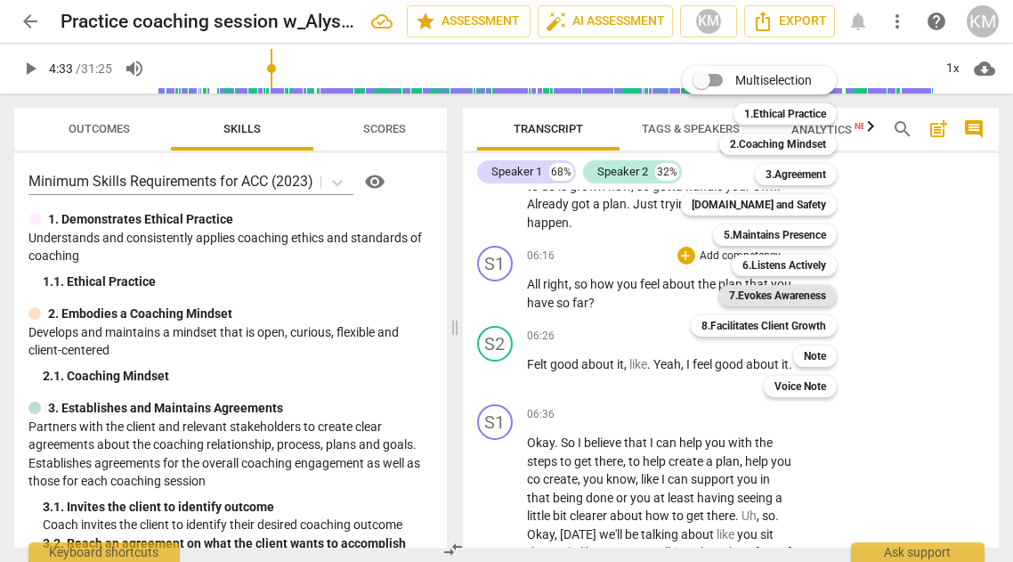
click at [793, 304] on b "7.Evokes Awareness" at bounding box center [777, 295] width 97 height 21
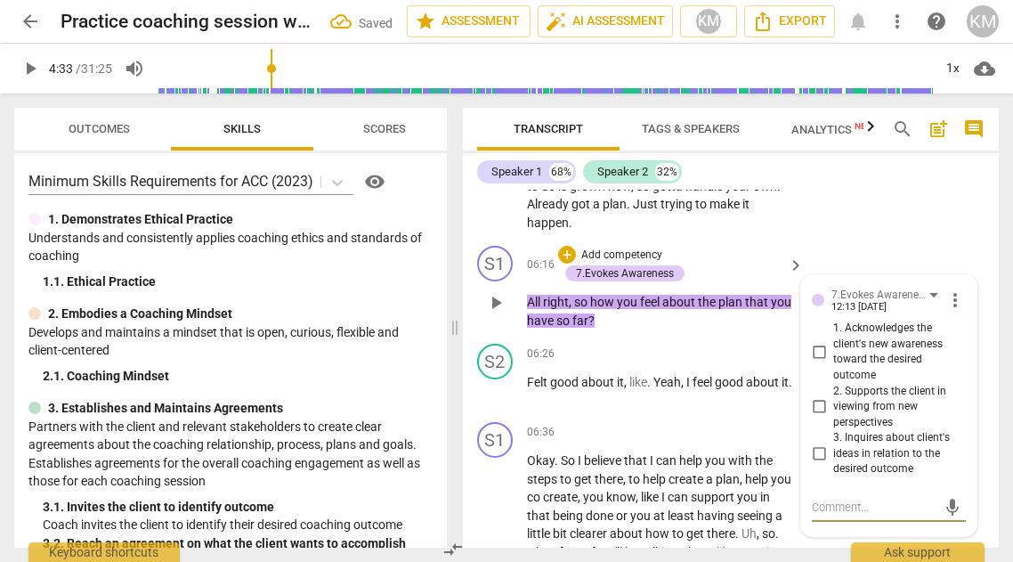
click at [813, 341] on input "1. Acknowledges the client's new awareness toward the desired outcome" at bounding box center [819, 351] width 28 height 21
click at [819, 443] on input "3. Inquires about client's ideas in relation to the desired outcome" at bounding box center [819, 453] width 28 height 21
click at [816, 341] on input "1. Acknowledges the client's new awareness toward the desired outcome" at bounding box center [819, 351] width 28 height 21
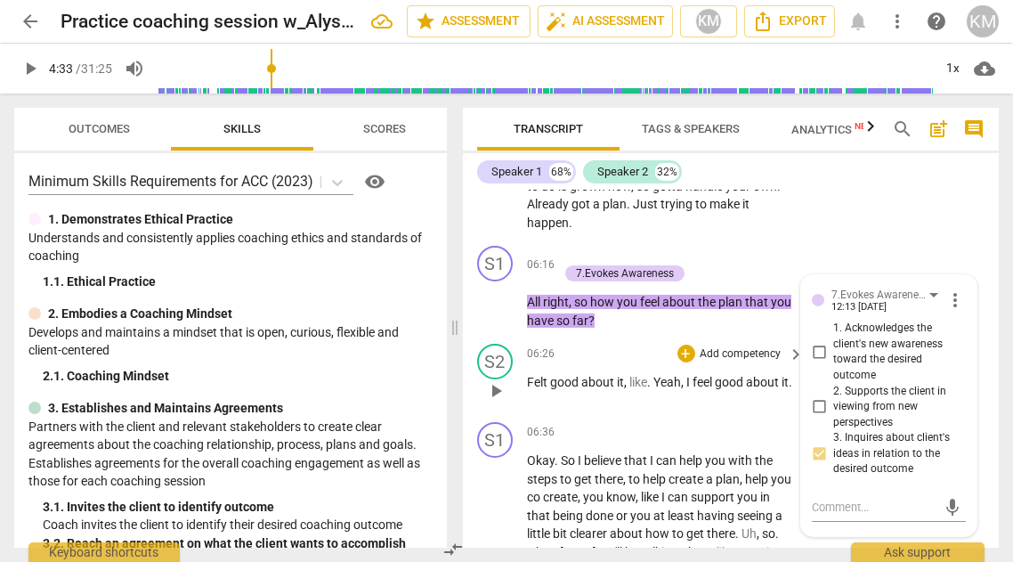
click at [614, 383] on p "Felt good about it , like . Yeah , I feel good about it ." at bounding box center [661, 382] width 269 height 19
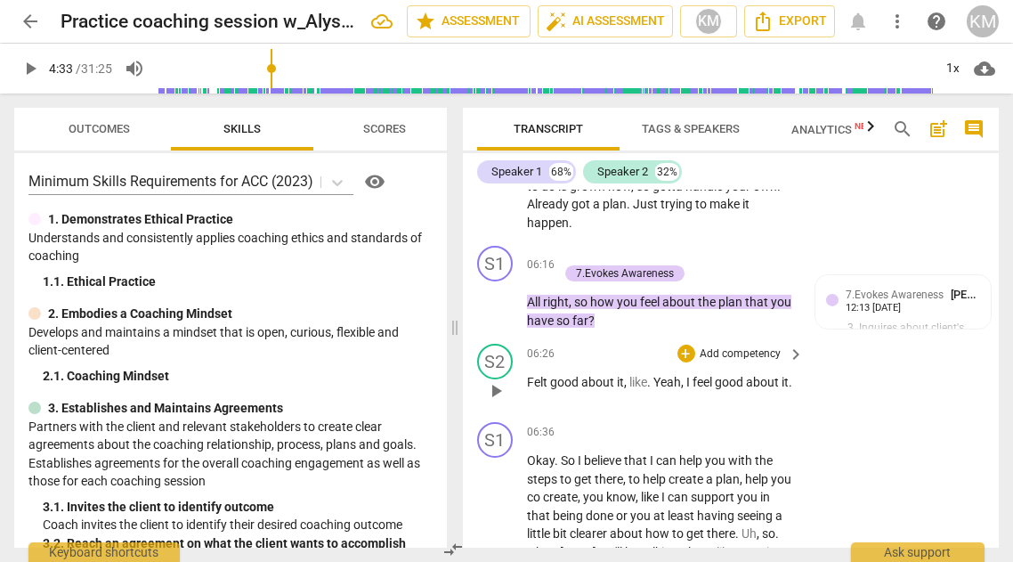
scroll to position [4346, 0]
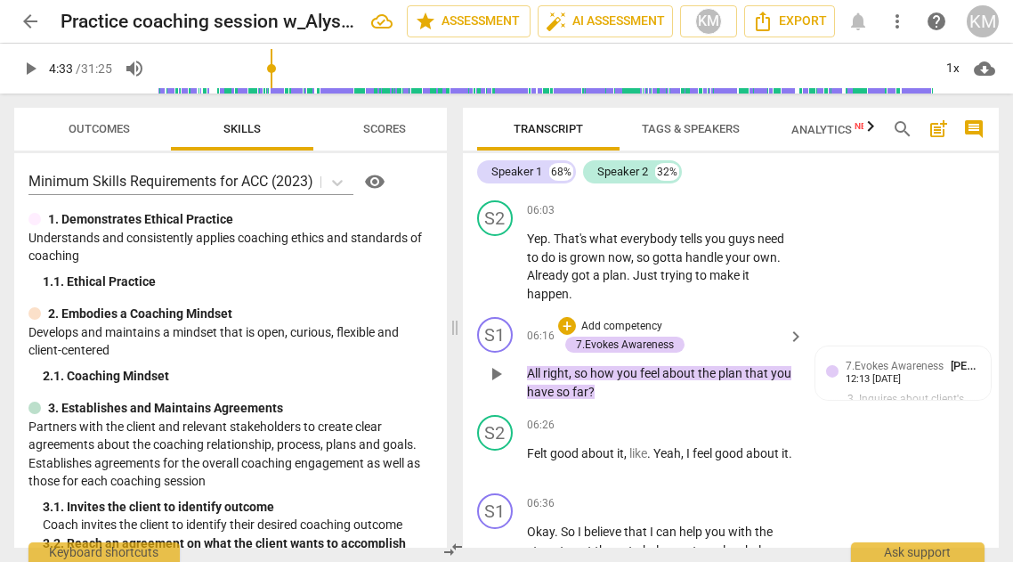
click at [790, 326] on span "keyboard_arrow_right" at bounding box center [796, 336] width 21 height 21
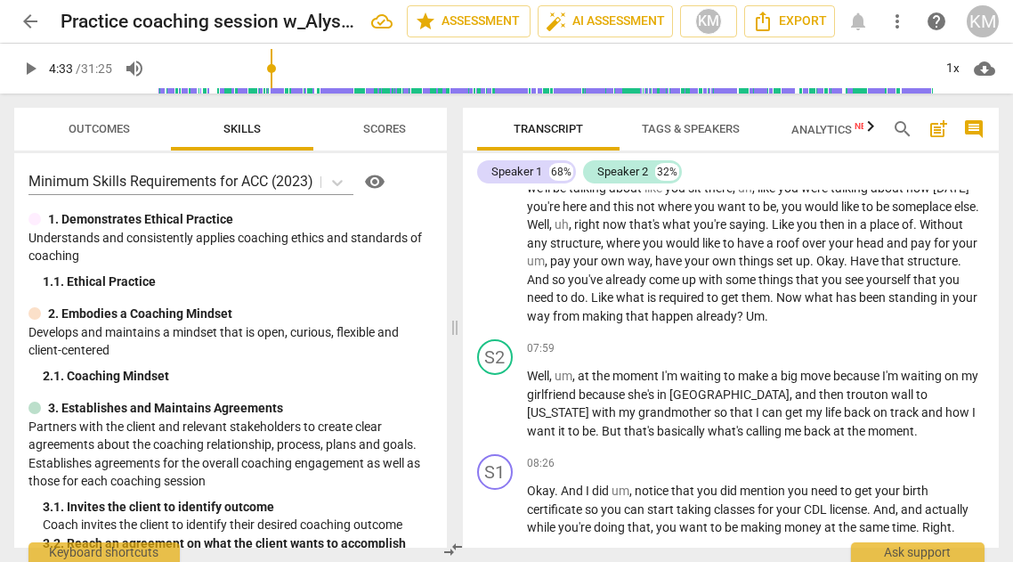
scroll to position [4150, 0]
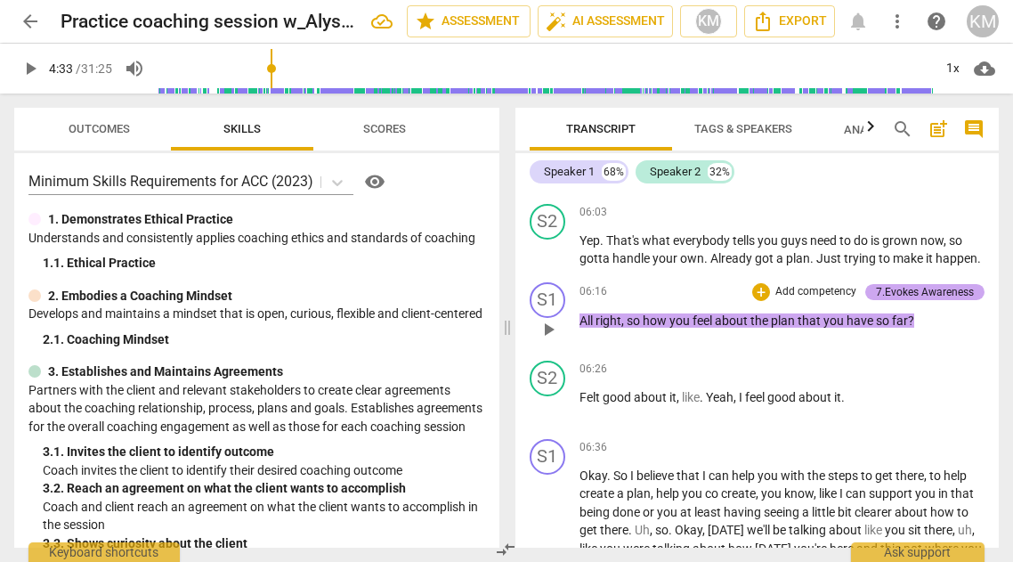
click at [898, 284] on div "7.Evokes Awareness" at bounding box center [925, 292] width 98 height 16
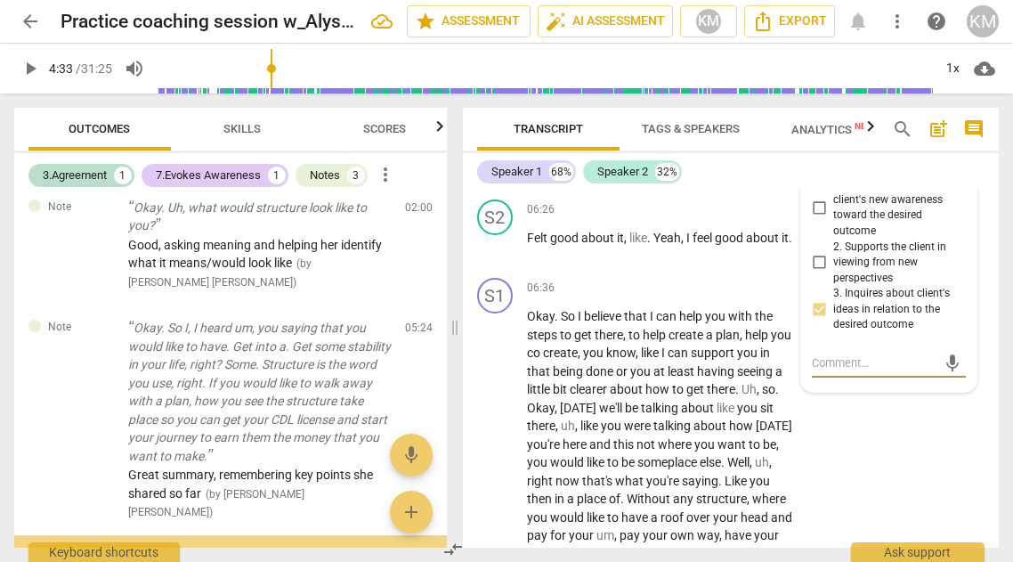
scroll to position [476, 0]
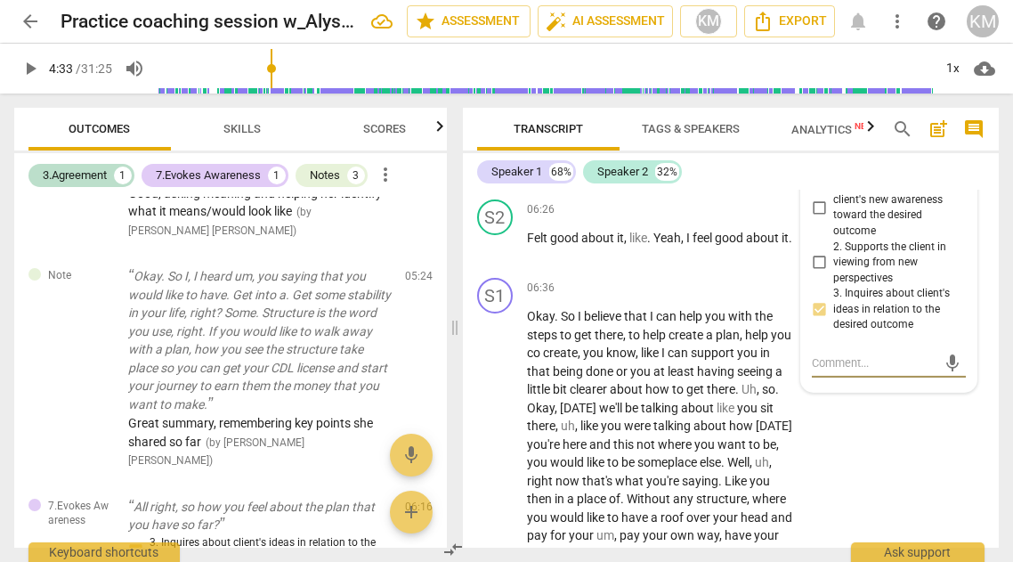
click at [871, 354] on textarea at bounding box center [875, 362] width 126 height 17
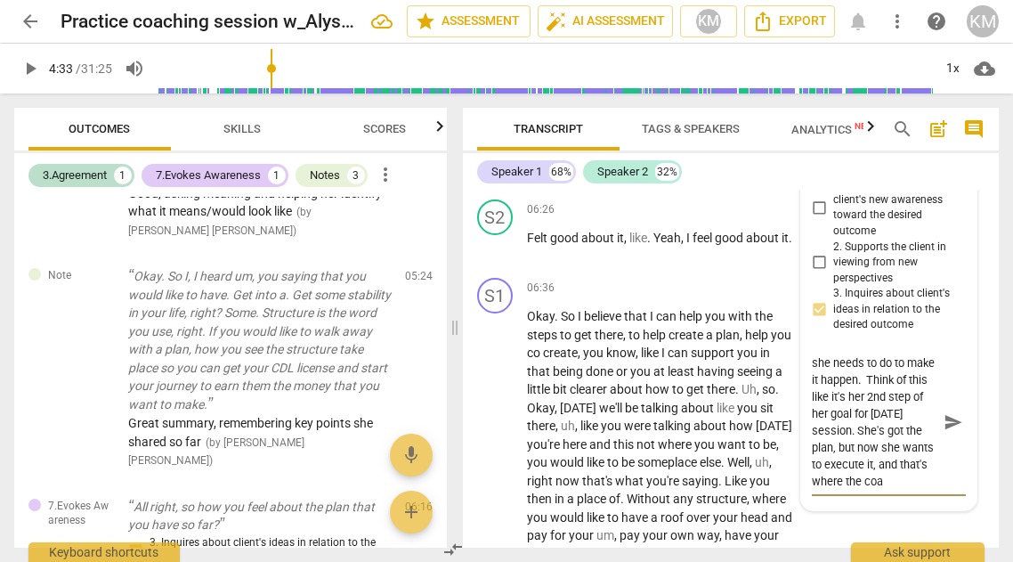
scroll to position [133, 0]
click at [952, 412] on span "send" at bounding box center [954, 422] width 20 height 20
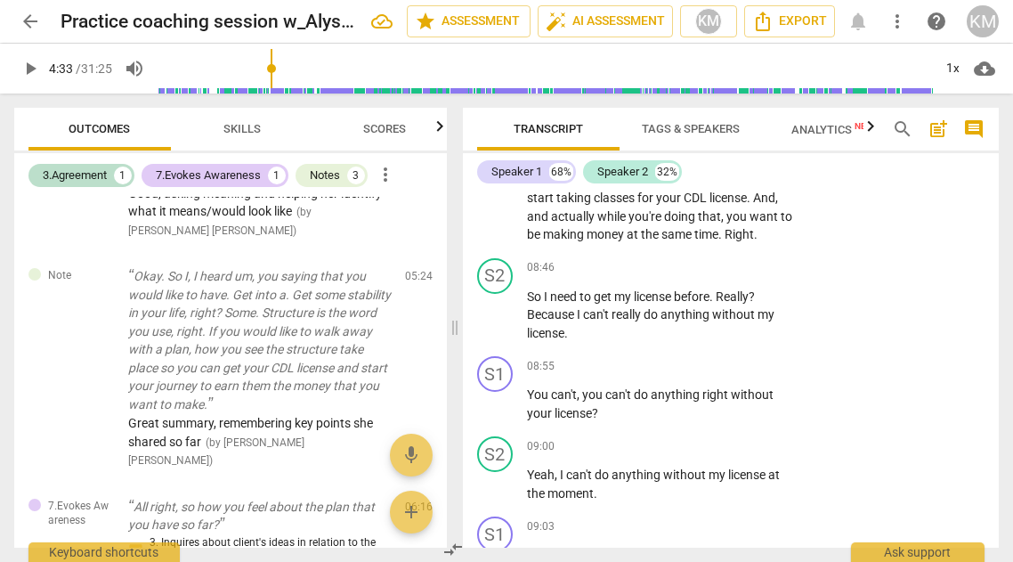
scroll to position [5273, 0]
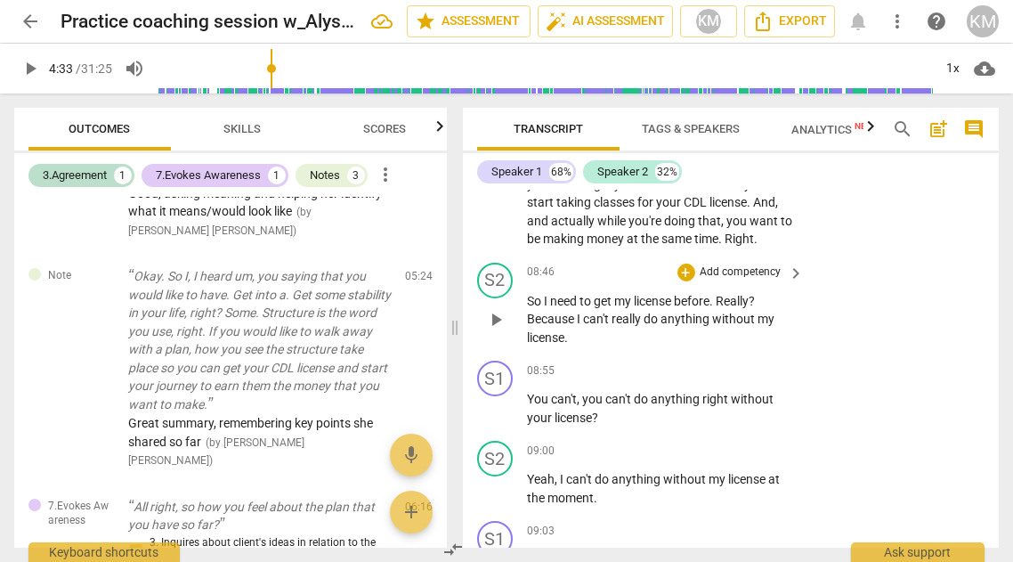
click at [502, 309] on span "play_arrow" at bounding box center [495, 319] width 21 height 21
drag, startPoint x: 503, startPoint y: 293, endPoint x: 577, endPoint y: 297, distance: 74.0
click at [503, 309] on span "pause" at bounding box center [495, 319] width 21 height 21
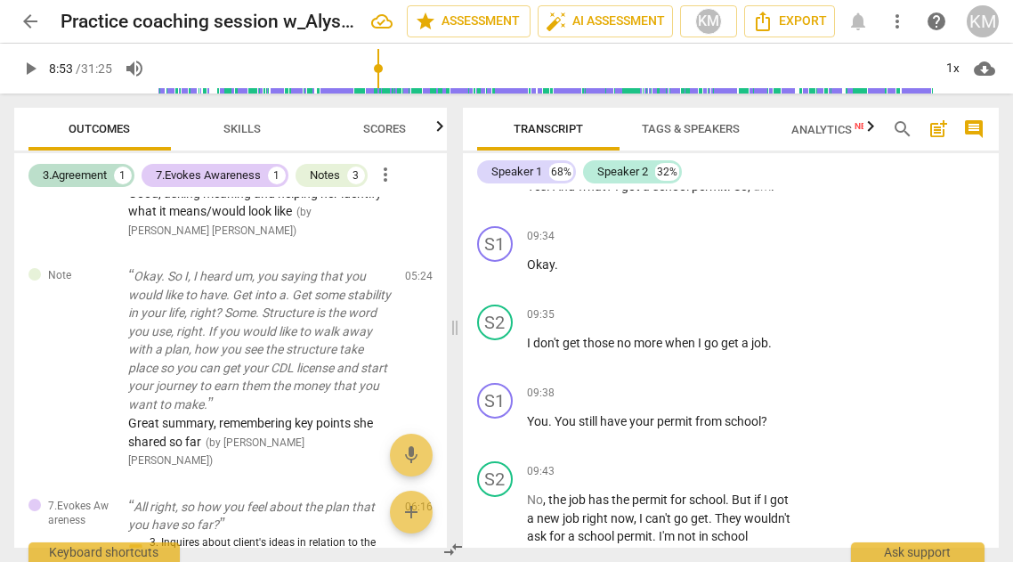
scroll to position [6057, 0]
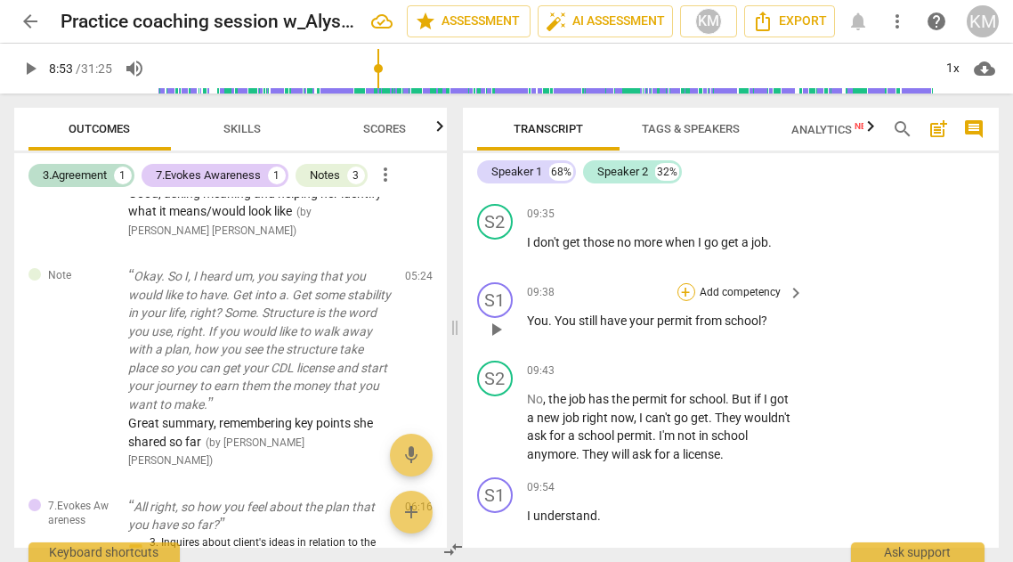
click at [685, 283] on div "+" at bounding box center [687, 292] width 18 height 18
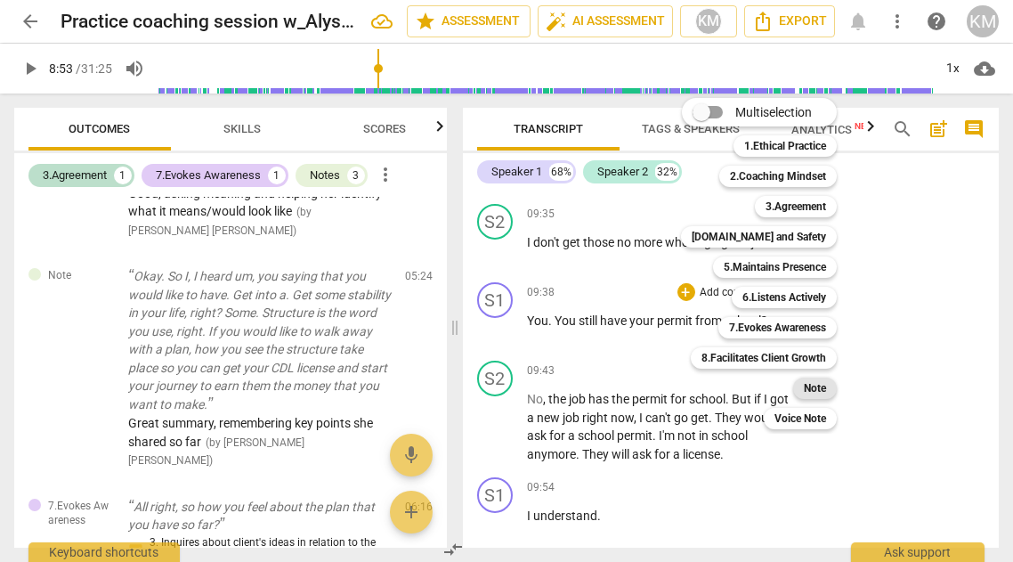
click at [804, 389] on b "Note" at bounding box center [815, 388] width 22 height 21
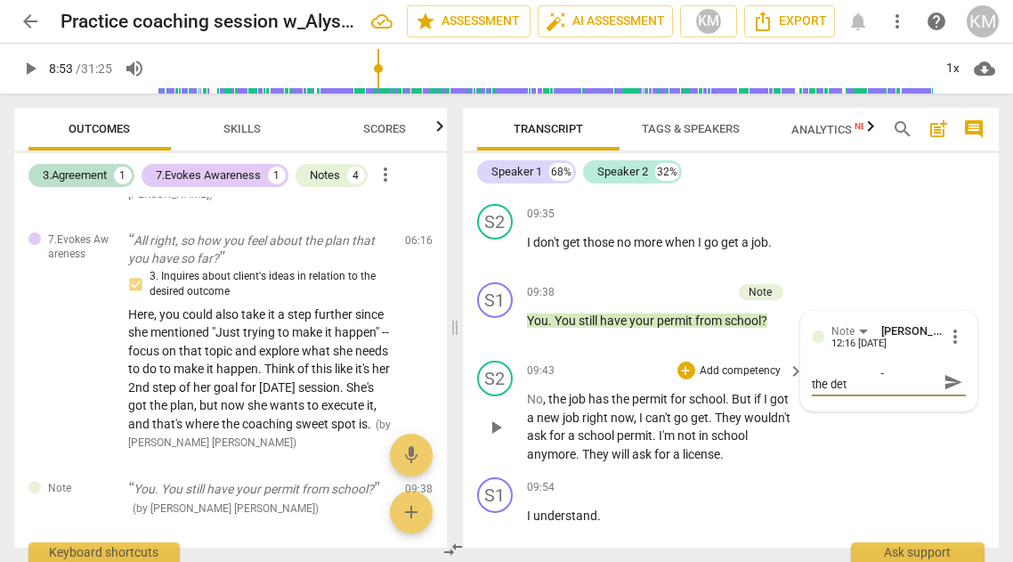
scroll to position [0, 0]
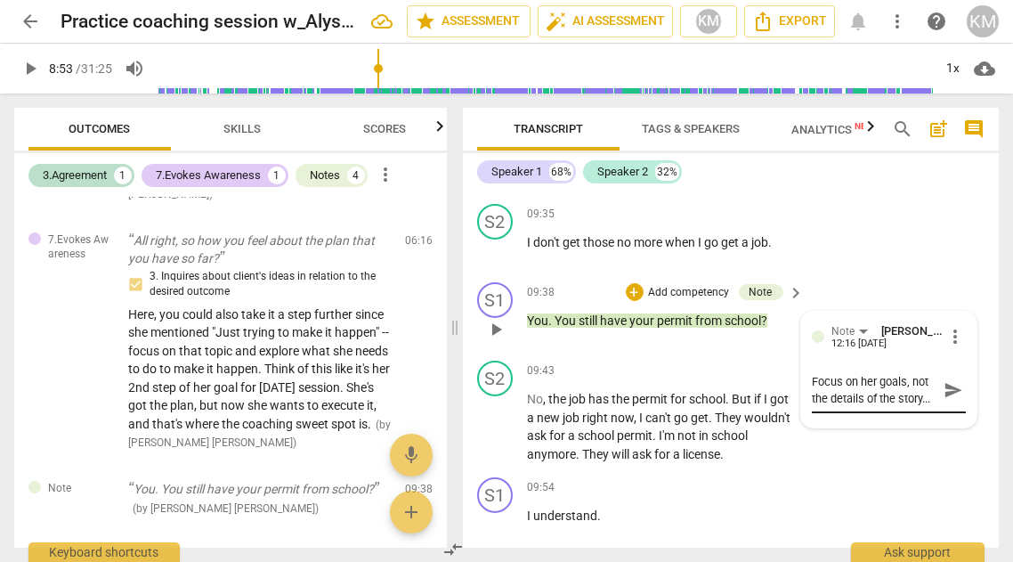
click at [947, 380] on span "send" at bounding box center [954, 390] width 20 height 20
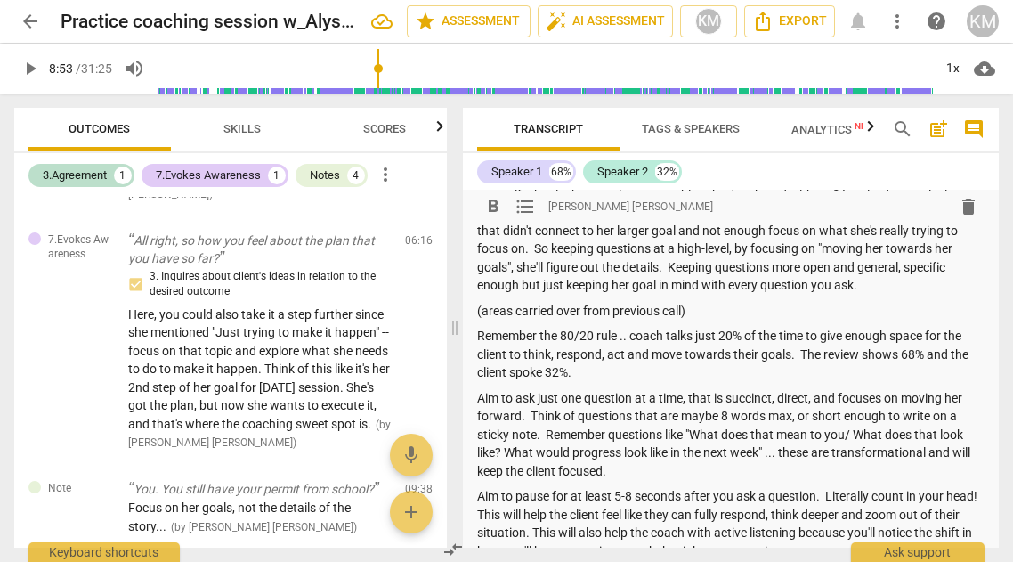
scroll to position [213, 0]
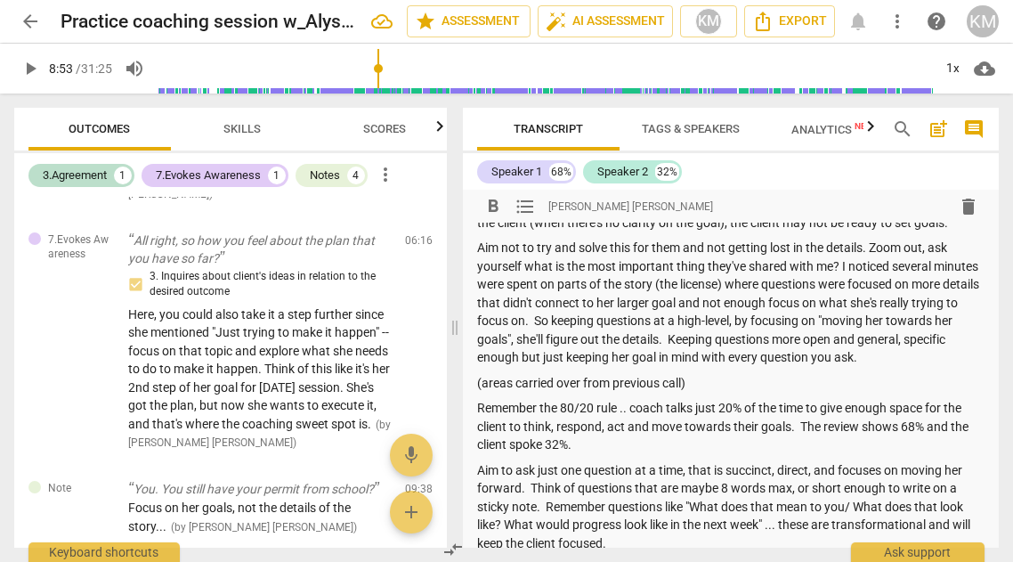
click at [916, 357] on p "Aim not to try and solve this for them and not getting lost in the details. Zoo…" at bounding box center [731, 303] width 508 height 128
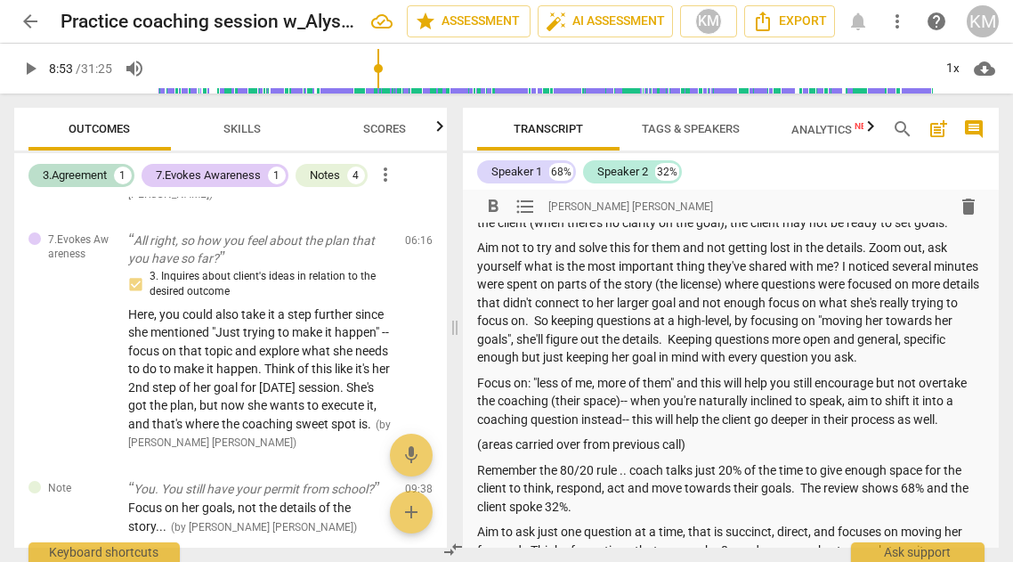
scroll to position [142, 0]
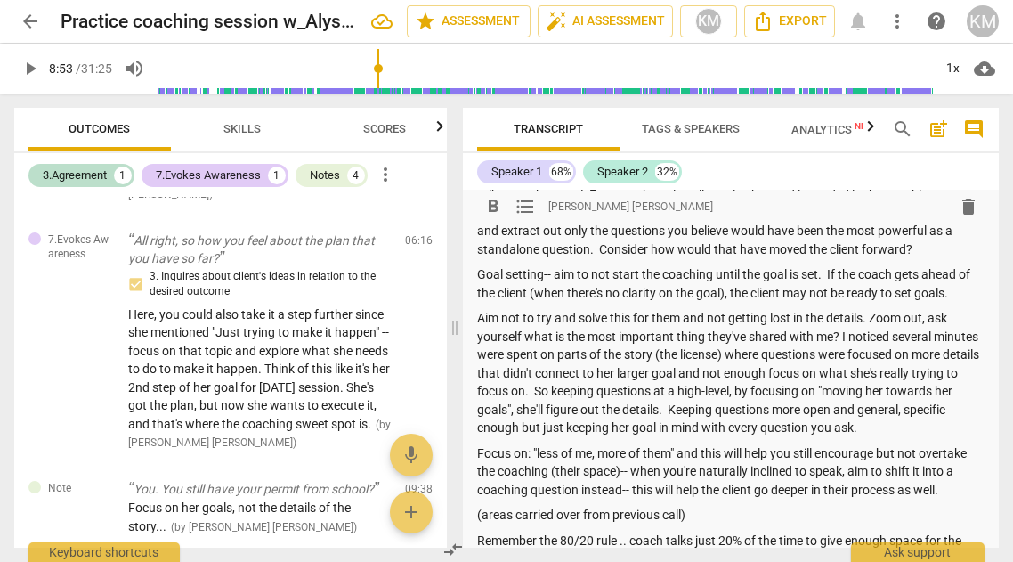
click at [864, 316] on p "Aim not to try and solve this for them and not getting lost in the details. Zoo…" at bounding box center [731, 373] width 508 height 128
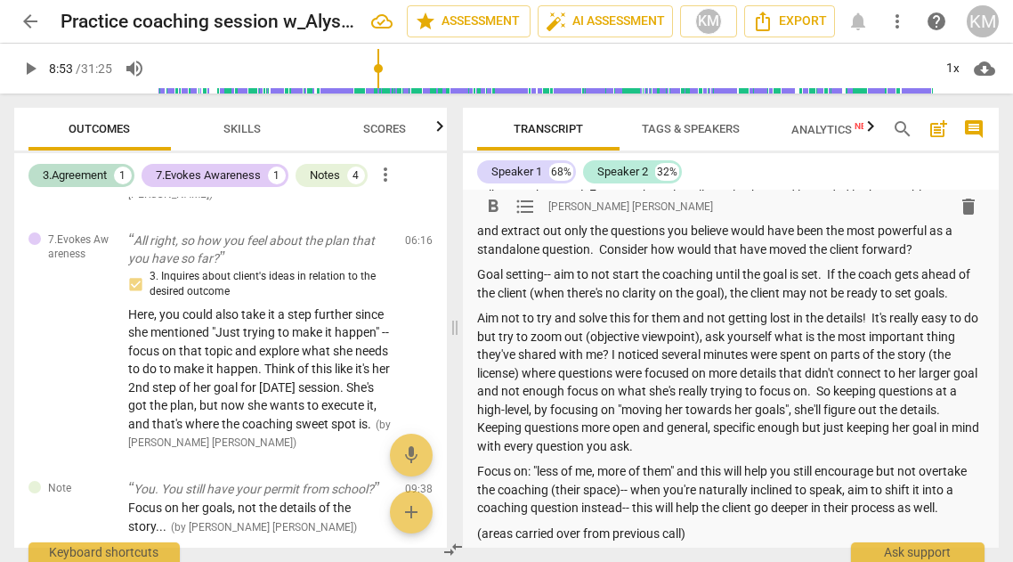
scroll to position [213, 0]
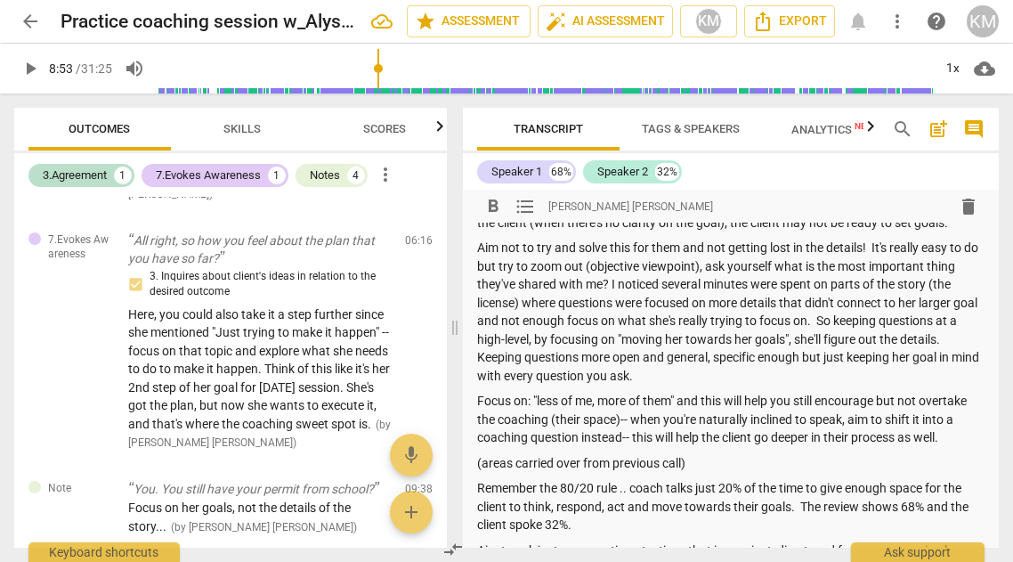
click at [834, 321] on p "Aim not to try and solve this for them and not getting lost in the details! It'…" at bounding box center [731, 312] width 508 height 146
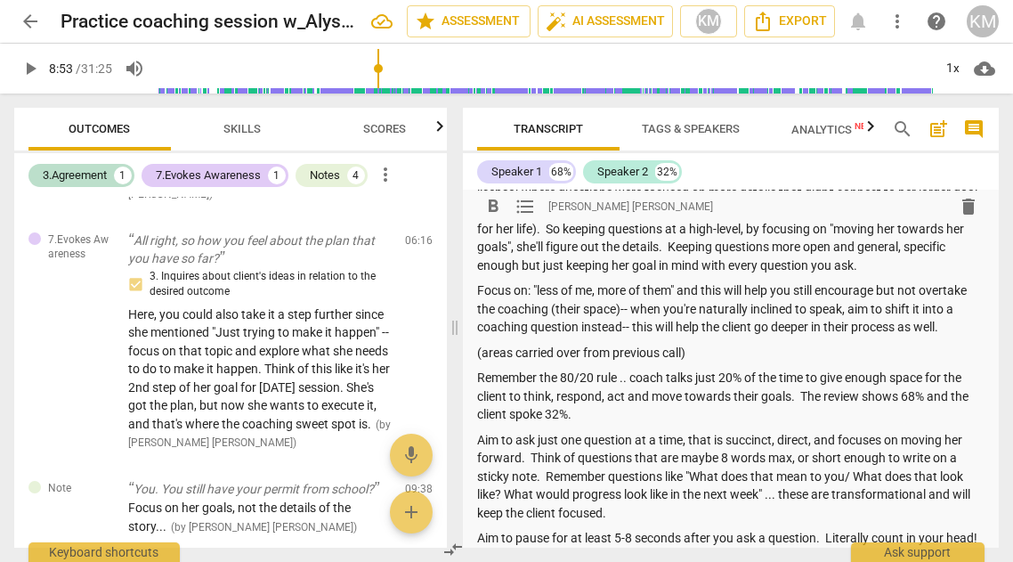
scroll to position [356, 0]
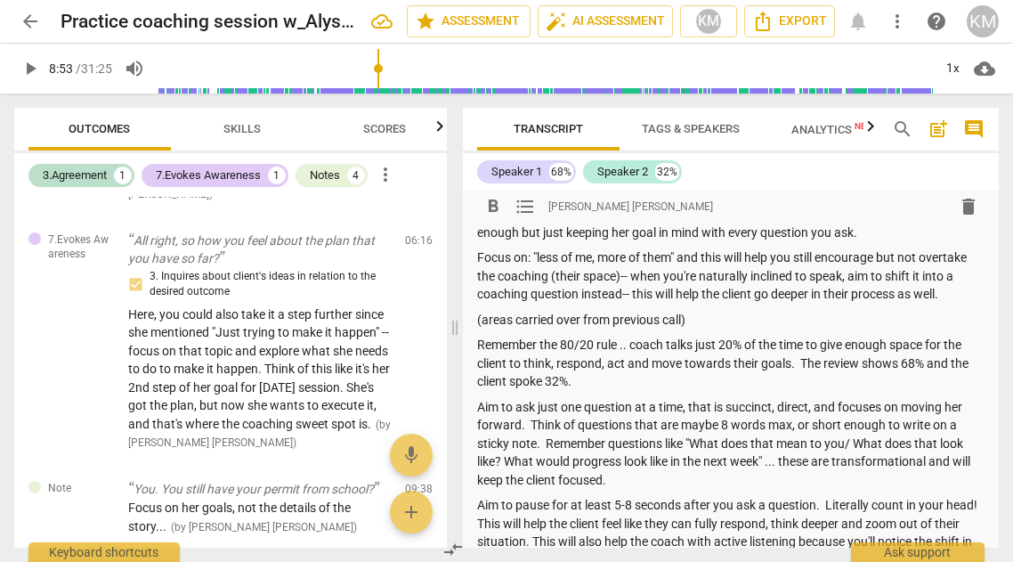
click at [842, 272] on p "Focus on: "less of me, more of them" and this will help you still encourage but…" at bounding box center [731, 275] width 508 height 55
click at [947, 298] on p "Focus on: "less of me, more of them" and this will help you still encourage but…" at bounding box center [731, 275] width 508 height 55
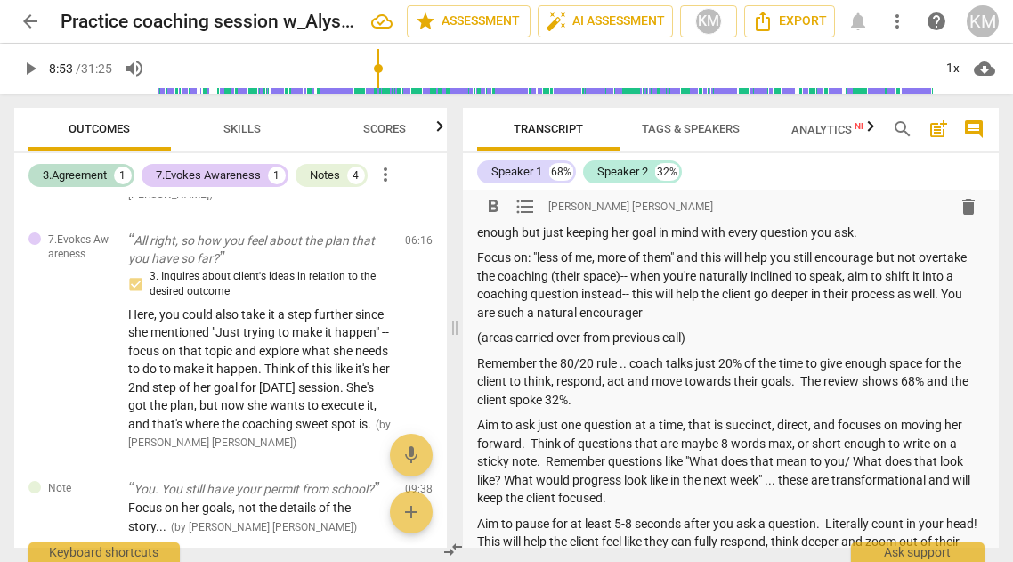
click at [646, 310] on p "Focus on: "less of me, more of them" and this will help you still encourage but…" at bounding box center [731, 284] width 508 height 73
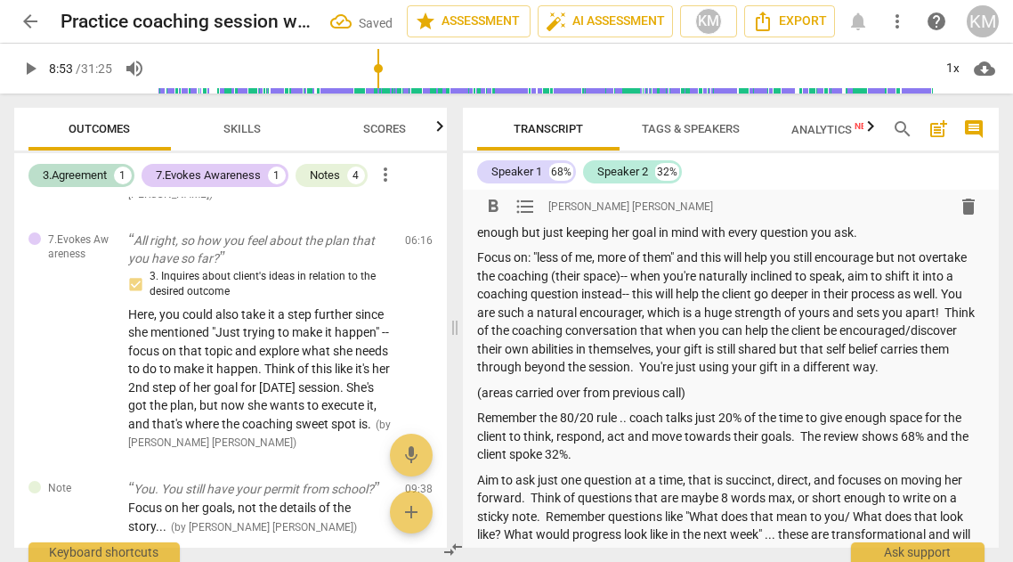
scroll to position [0, 0]
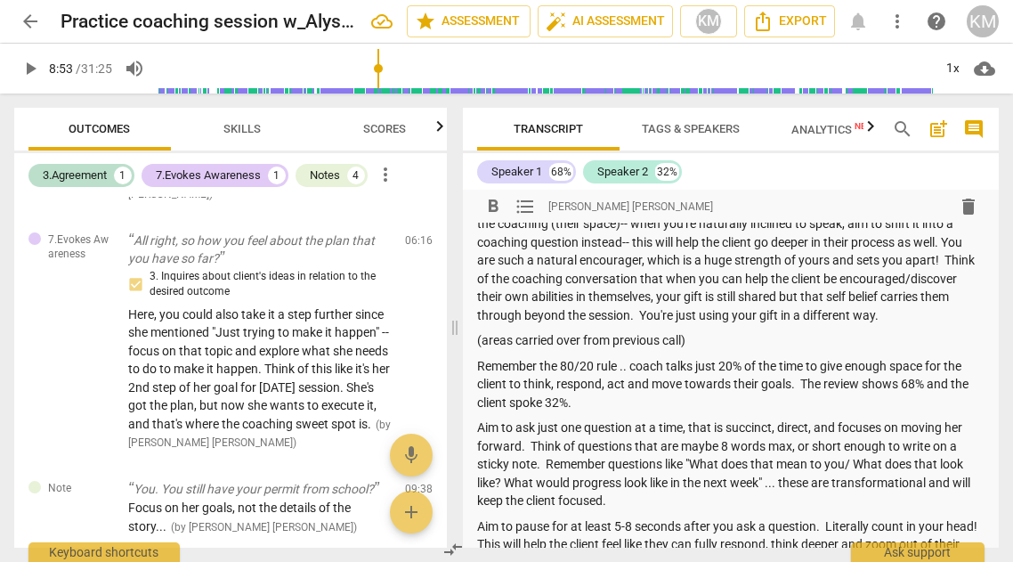
scroll to position [356, 0]
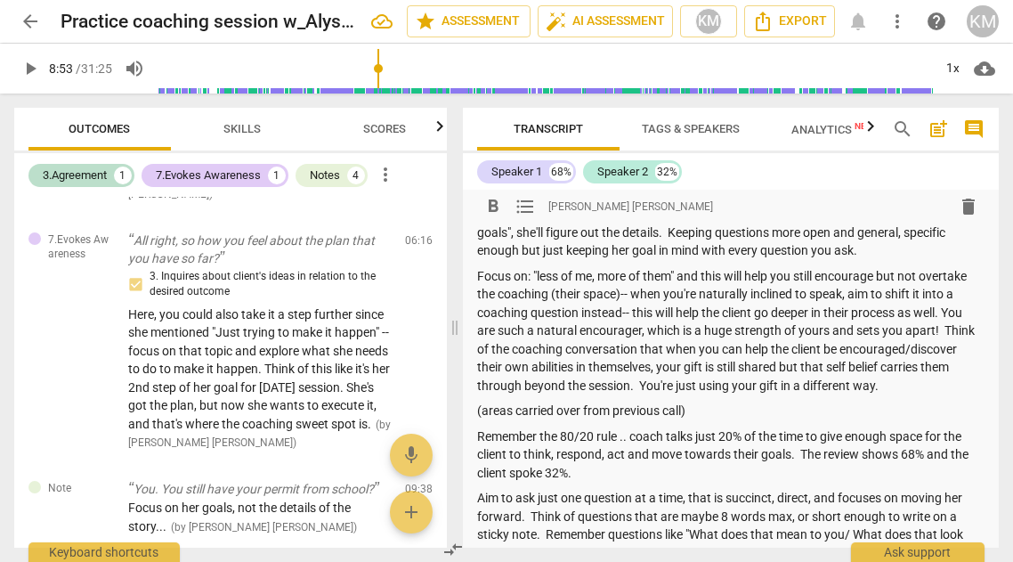
click at [948, 306] on p "Focus on: "less of me, more of them" and this will help you still encourage but…" at bounding box center [731, 331] width 508 height 128
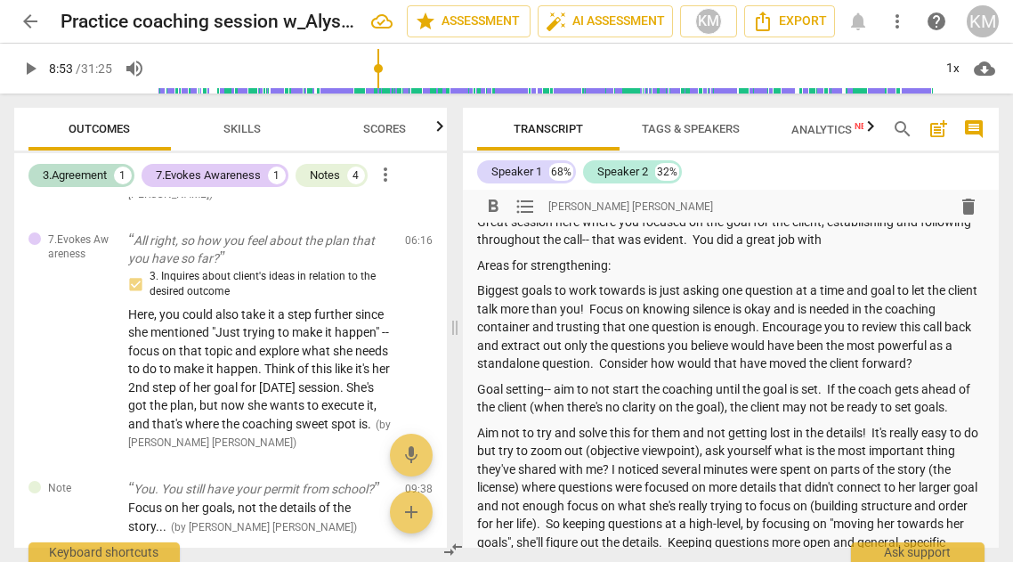
scroll to position [0, 0]
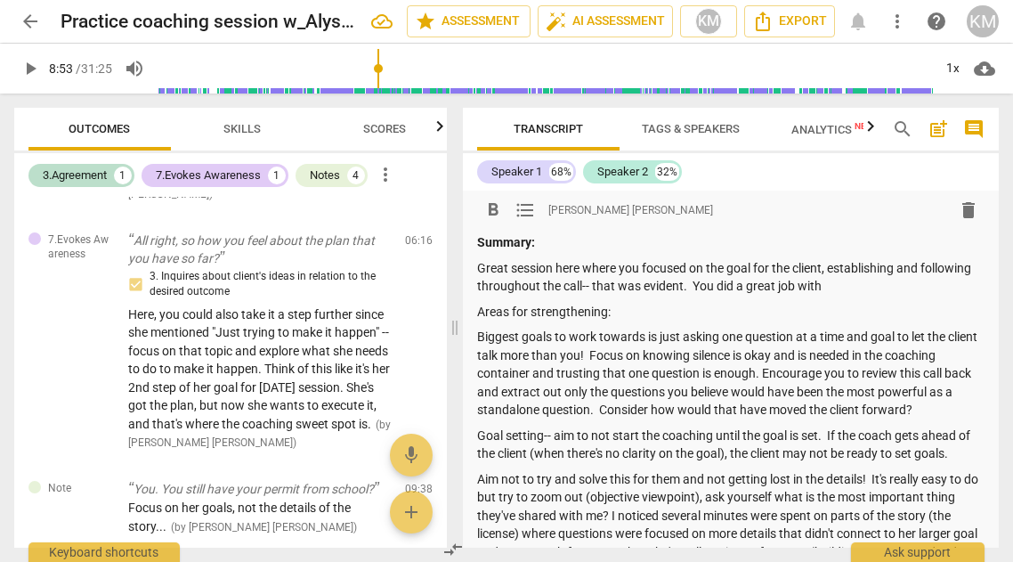
click at [825, 280] on p "Great session here where you focused on the goal for the client, establishing a…" at bounding box center [731, 277] width 508 height 37
drag, startPoint x: 823, startPoint y: 284, endPoint x: 726, endPoint y: 274, distance: 97.6
click at [691, 284] on p "Great session here where you focused on the goal for the client, establishing a…" at bounding box center [731, 277] width 508 height 37
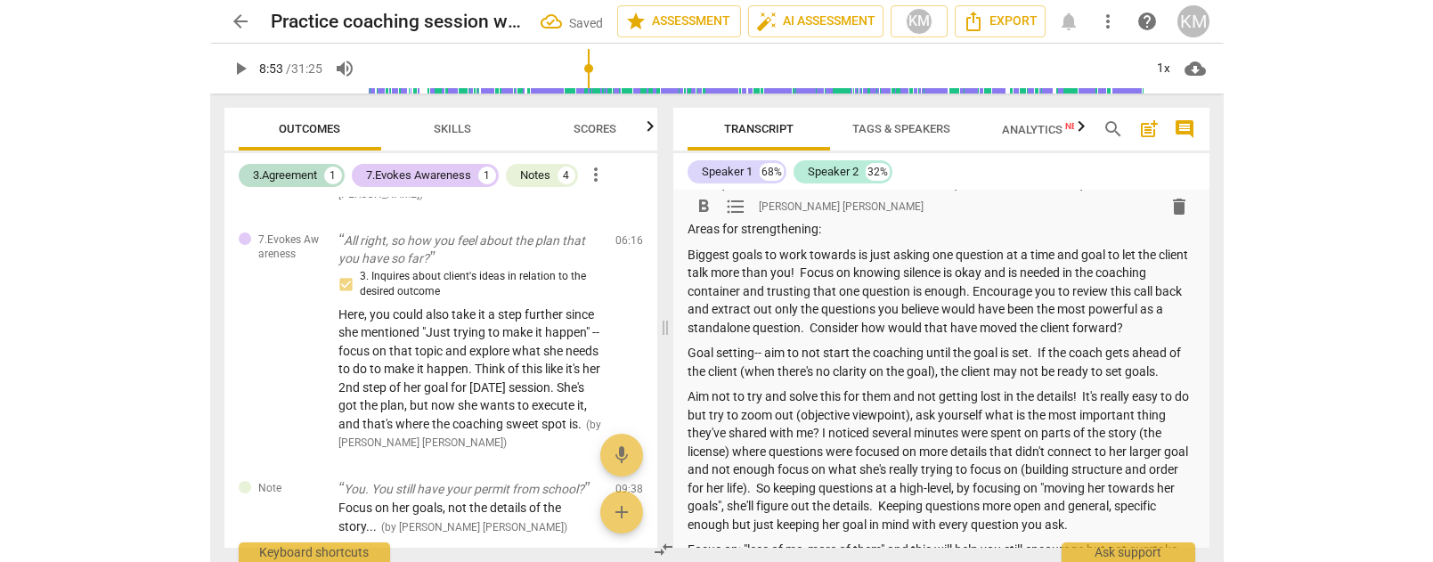
scroll to position [29, 0]
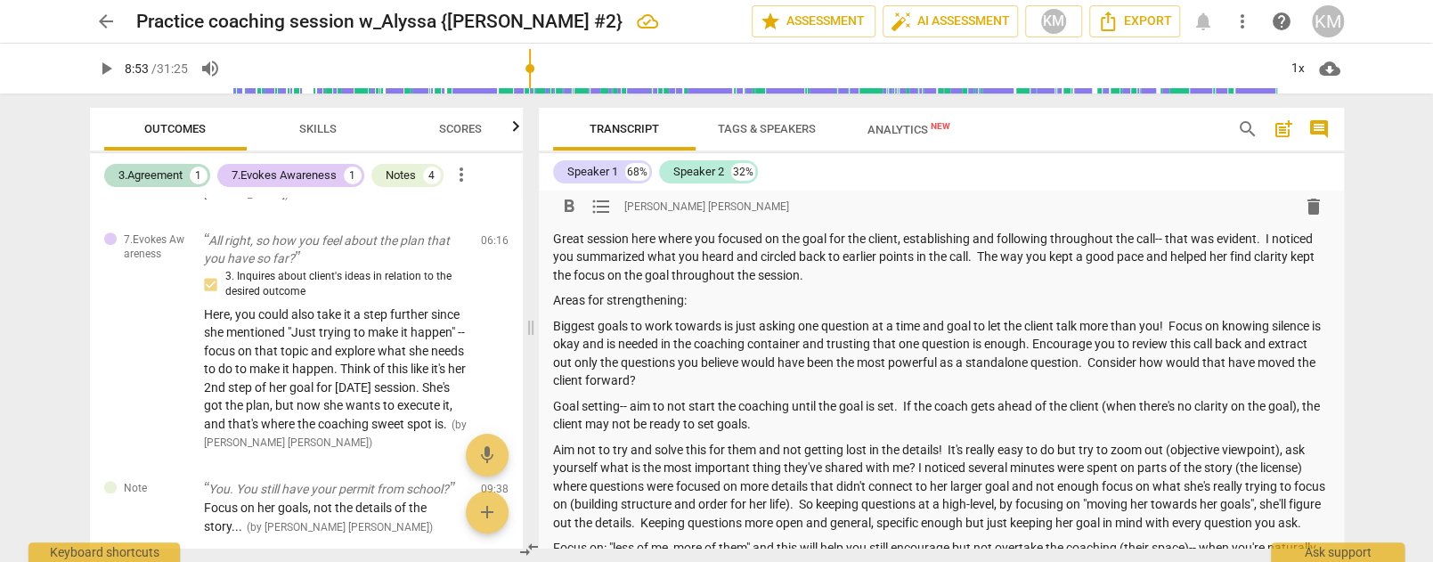
click at [716, 322] on p "Biggest goals to work towards is just asking one question at a time and goal to…" at bounding box center [941, 353] width 776 height 73
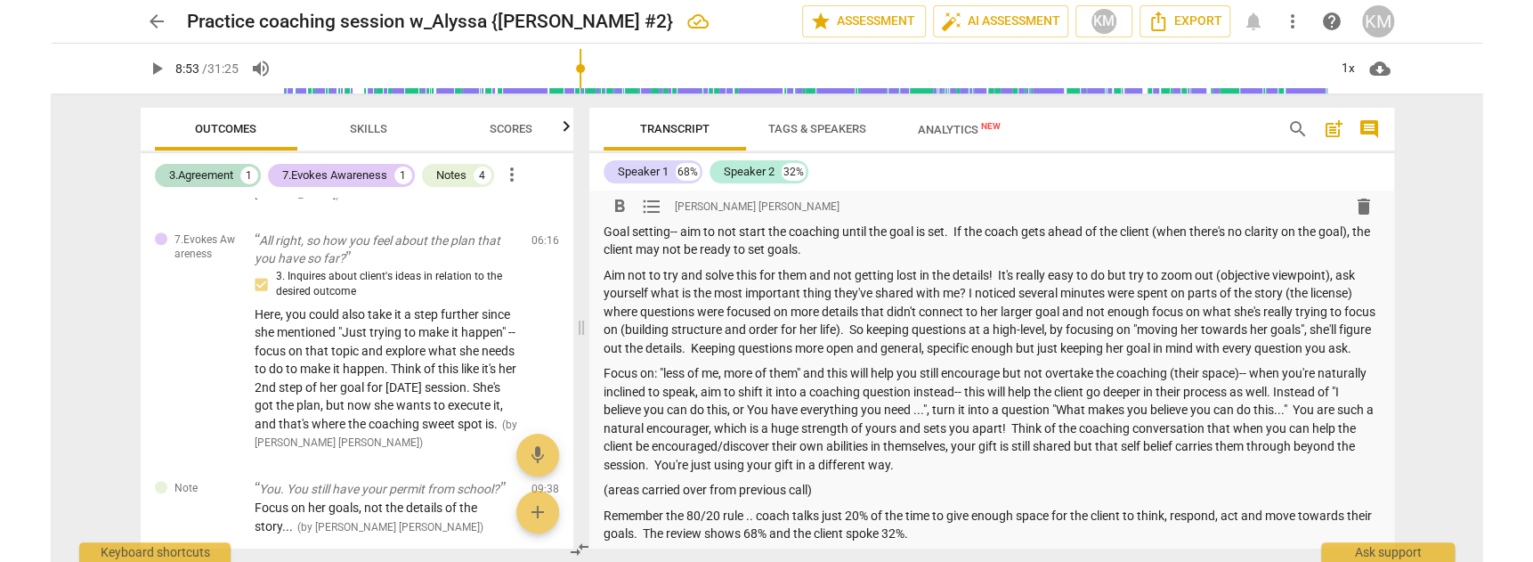
scroll to position [172, 0]
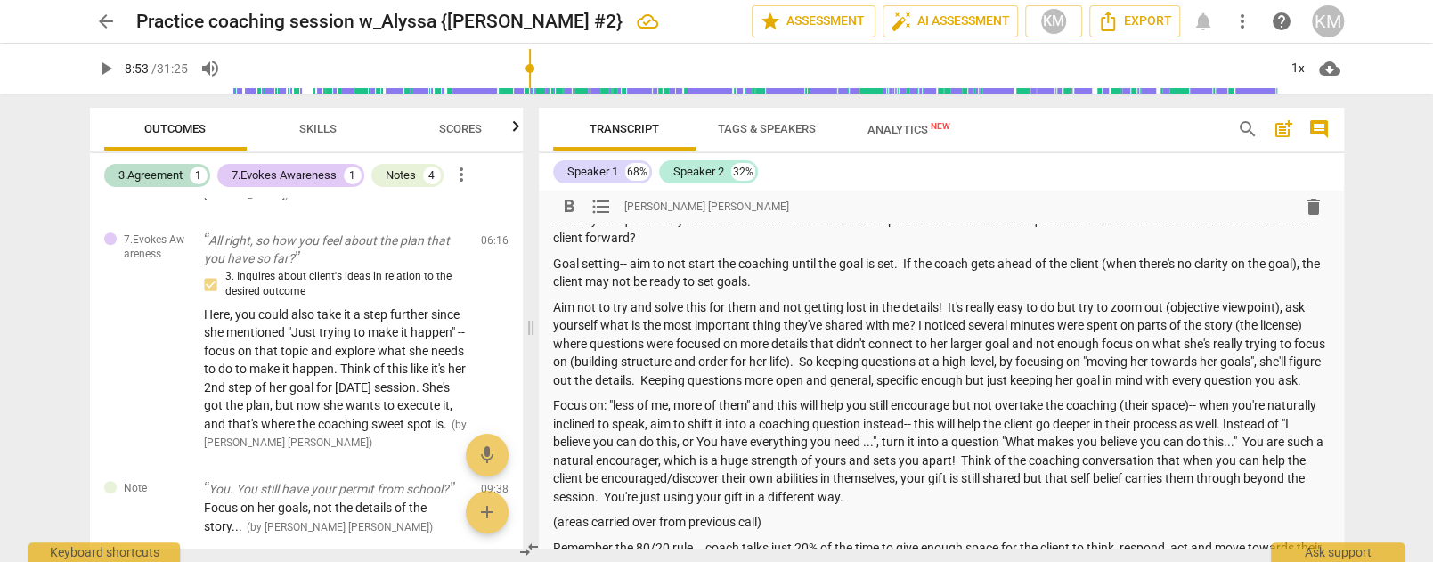
drag, startPoint x: 596, startPoint y: 305, endPoint x: 605, endPoint y: 302, distance: 9.6
click at [596, 305] on p "Aim not to try and solve this for them and not getting lost in the details! It'…" at bounding box center [941, 344] width 776 height 92
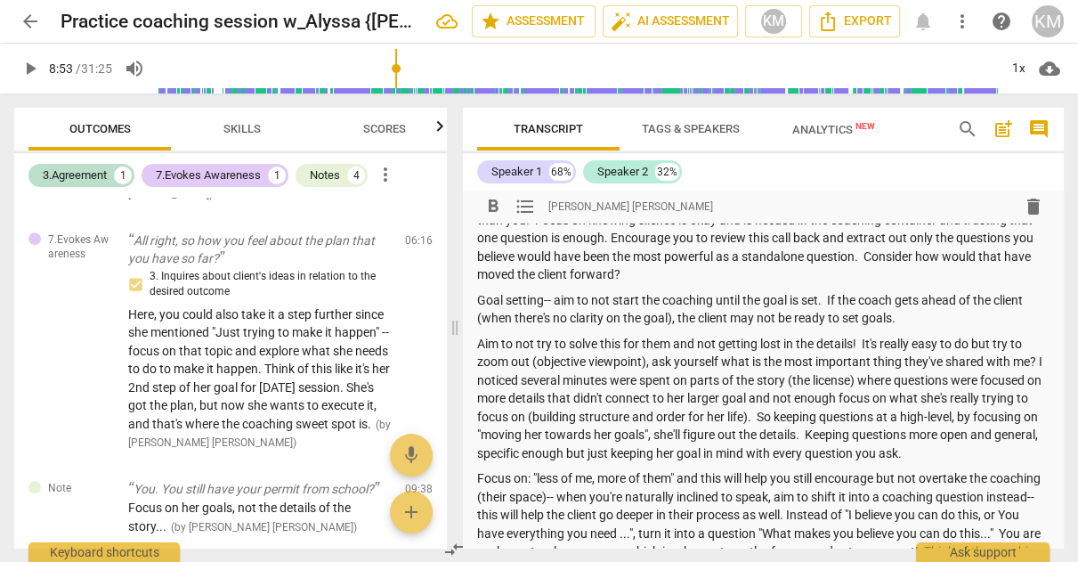
click at [733, 323] on p "Goal setting-- aim to not start the coaching until the goal is set. If the coac…" at bounding box center [763, 309] width 573 height 37
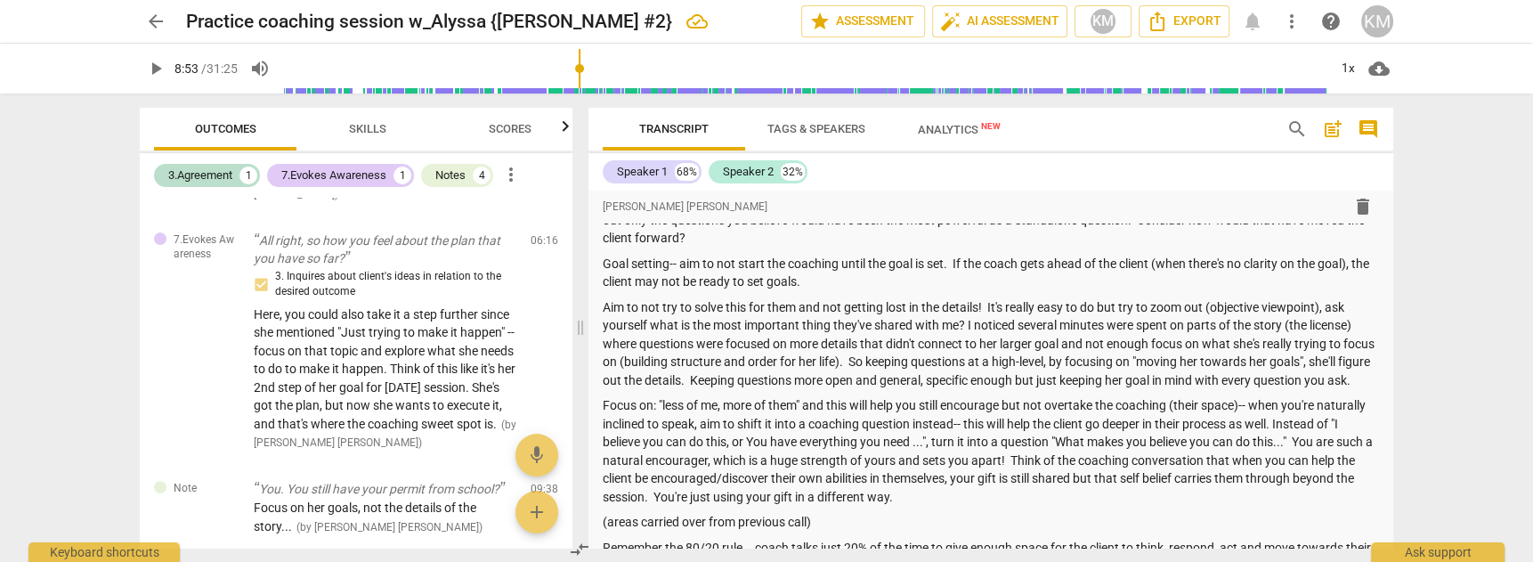
scroll to position [4906, 0]
